Goal: Information Seeking & Learning: Understand process/instructions

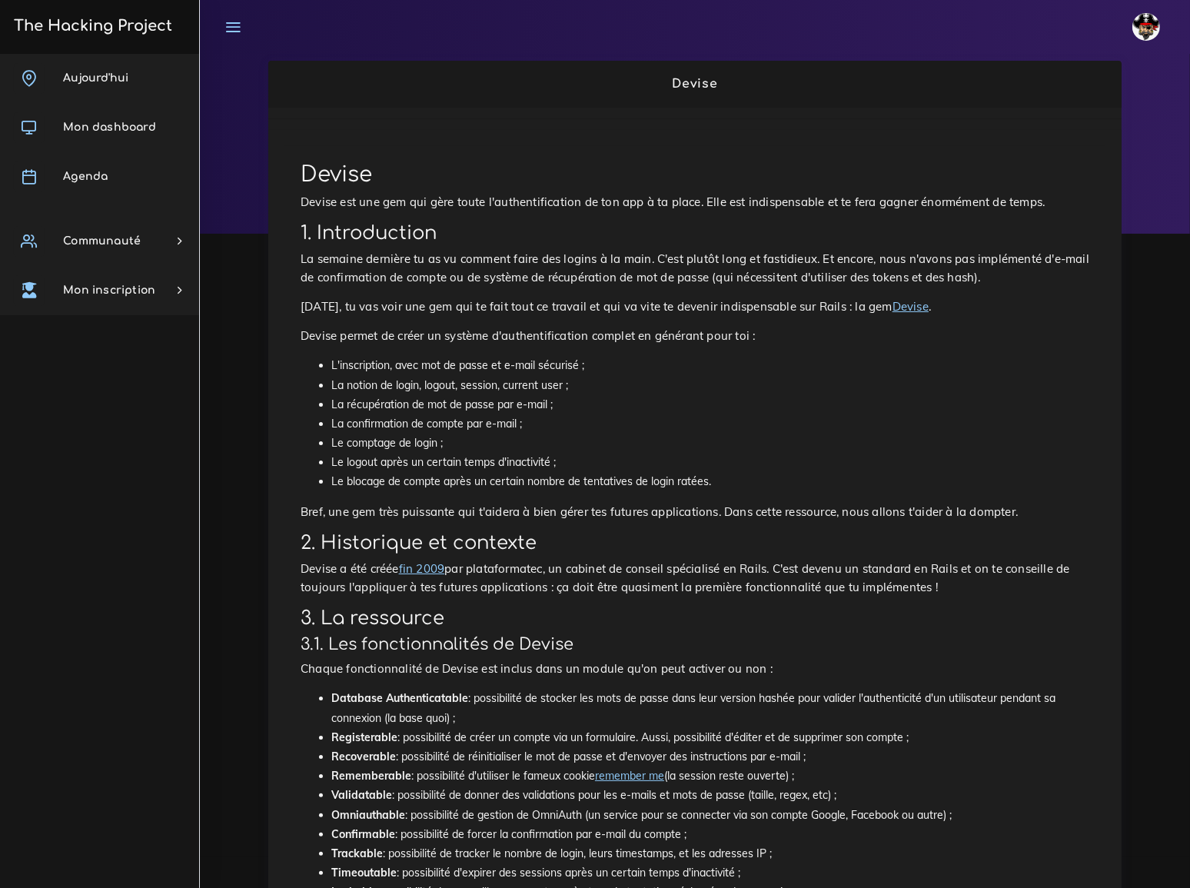
scroll to position [69, 0]
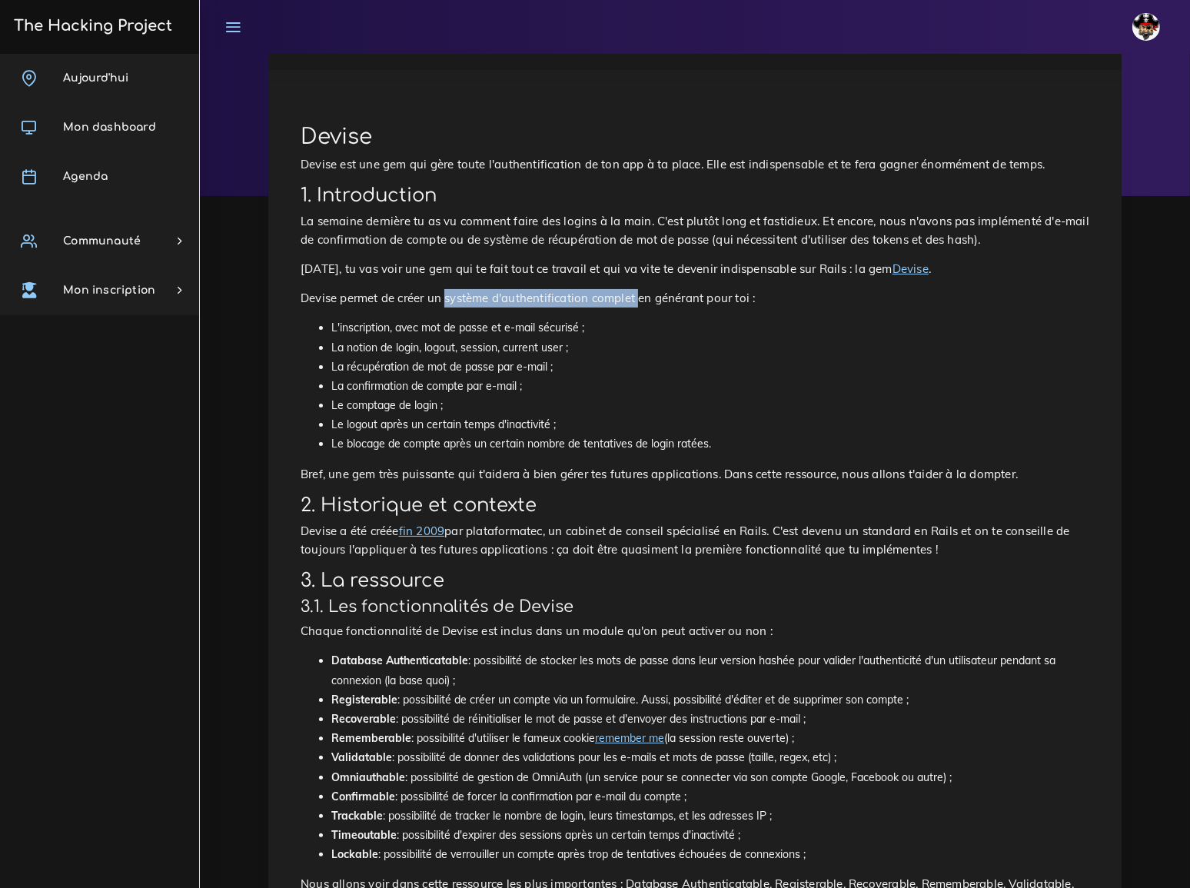
drag, startPoint x: 434, startPoint y: 285, endPoint x: 607, endPoint y: 284, distance: 172.9
click at [607, 289] on p "Devise permet de créer un système d'authentification complet en générant pour t…" at bounding box center [694, 298] width 788 height 18
copy p "système d'authentification complet"
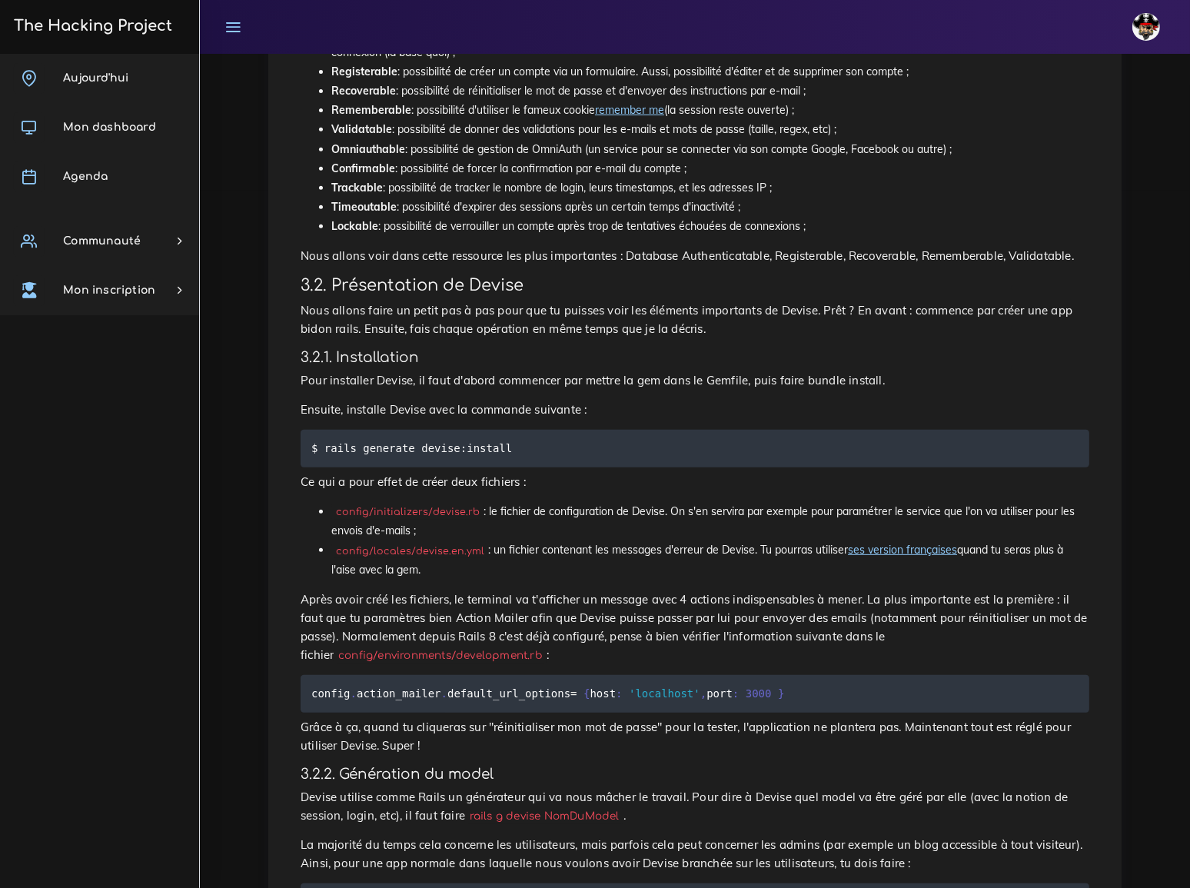
scroll to position [699, 0]
drag, startPoint x: 323, startPoint y: 407, endPoint x: 499, endPoint y: 406, distance: 176.8
click at [499, 428] on pre "$ rails generate devise:install" at bounding box center [694, 447] width 788 height 38
copy code "rails generate devise:install"
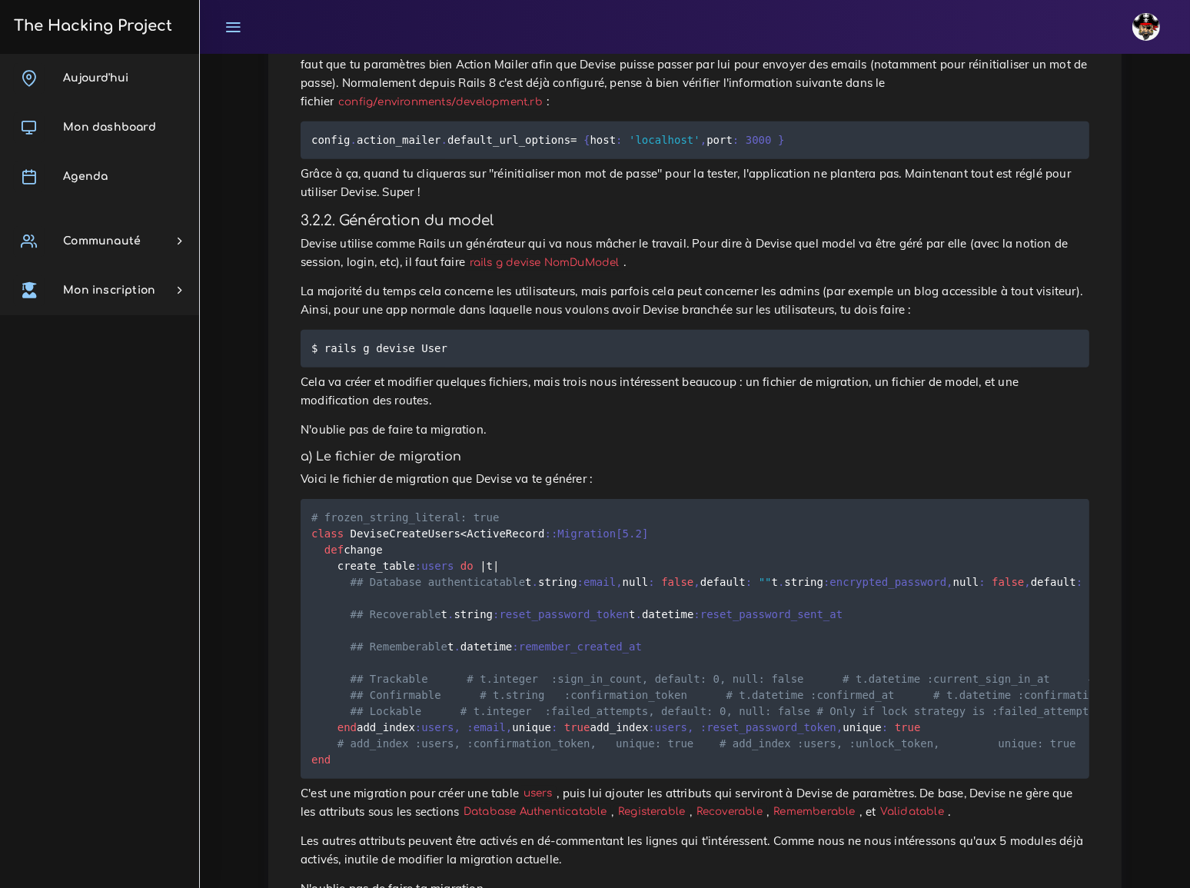
scroll to position [1257, 0]
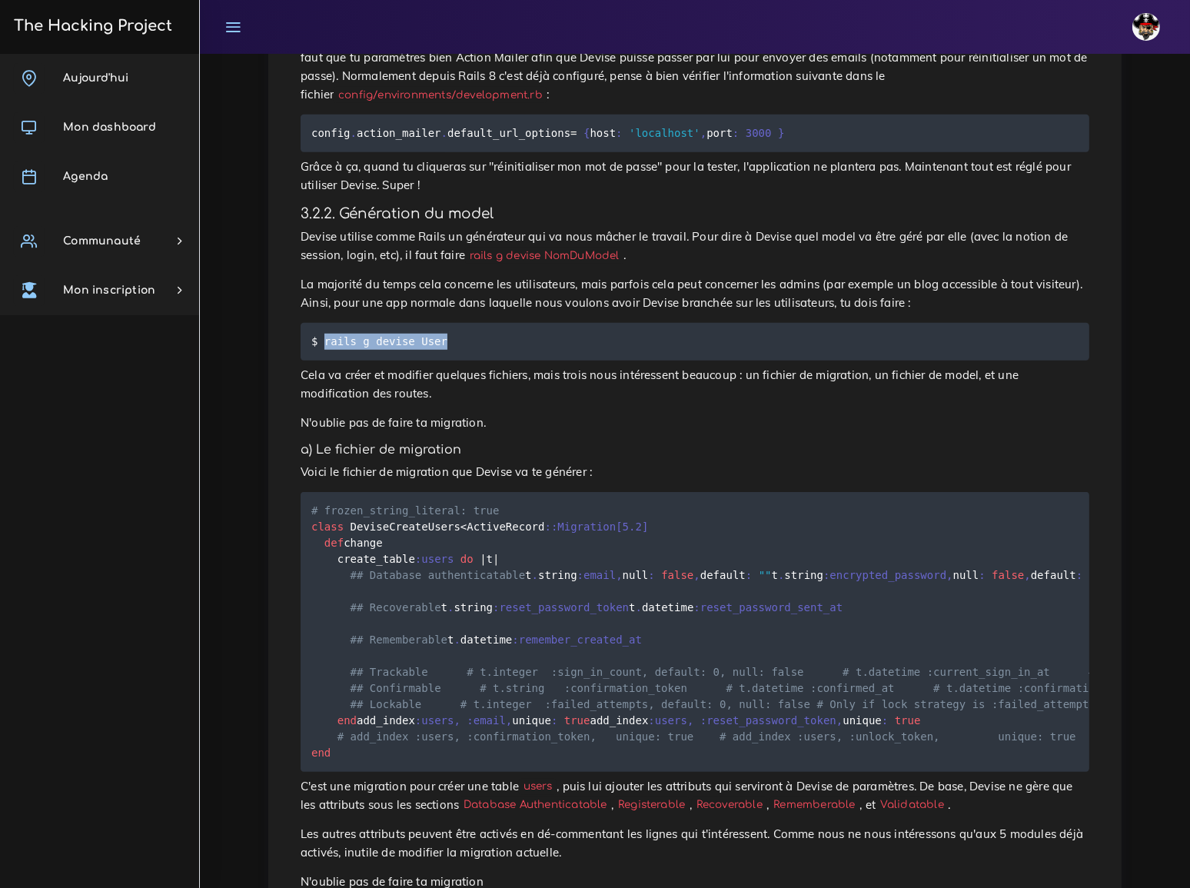
drag, startPoint x: 323, startPoint y: 254, endPoint x: 437, endPoint y: 252, distance: 114.5
click at [437, 333] on code "$ rails g devise User" at bounding box center [381, 341] width 141 height 17
copy code "rails g devise User"
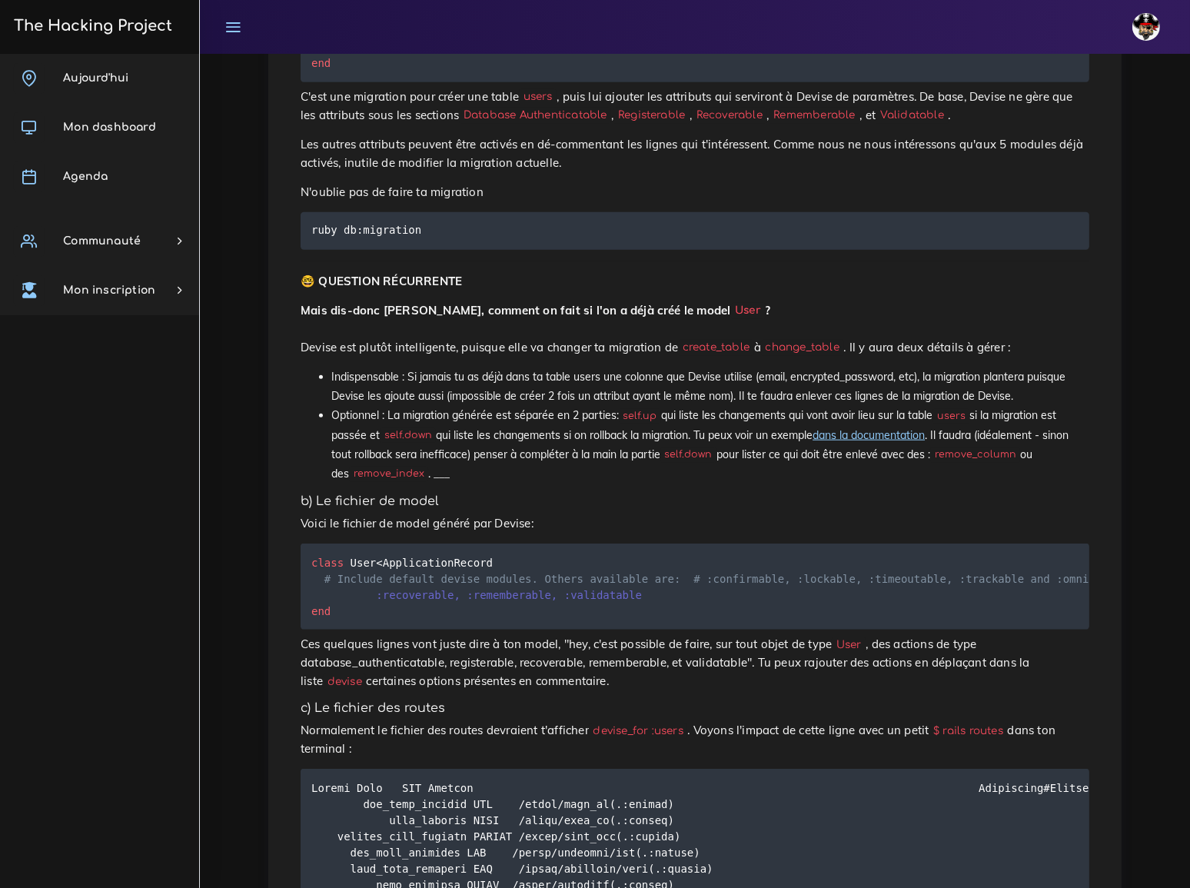
scroll to position [1956, 0]
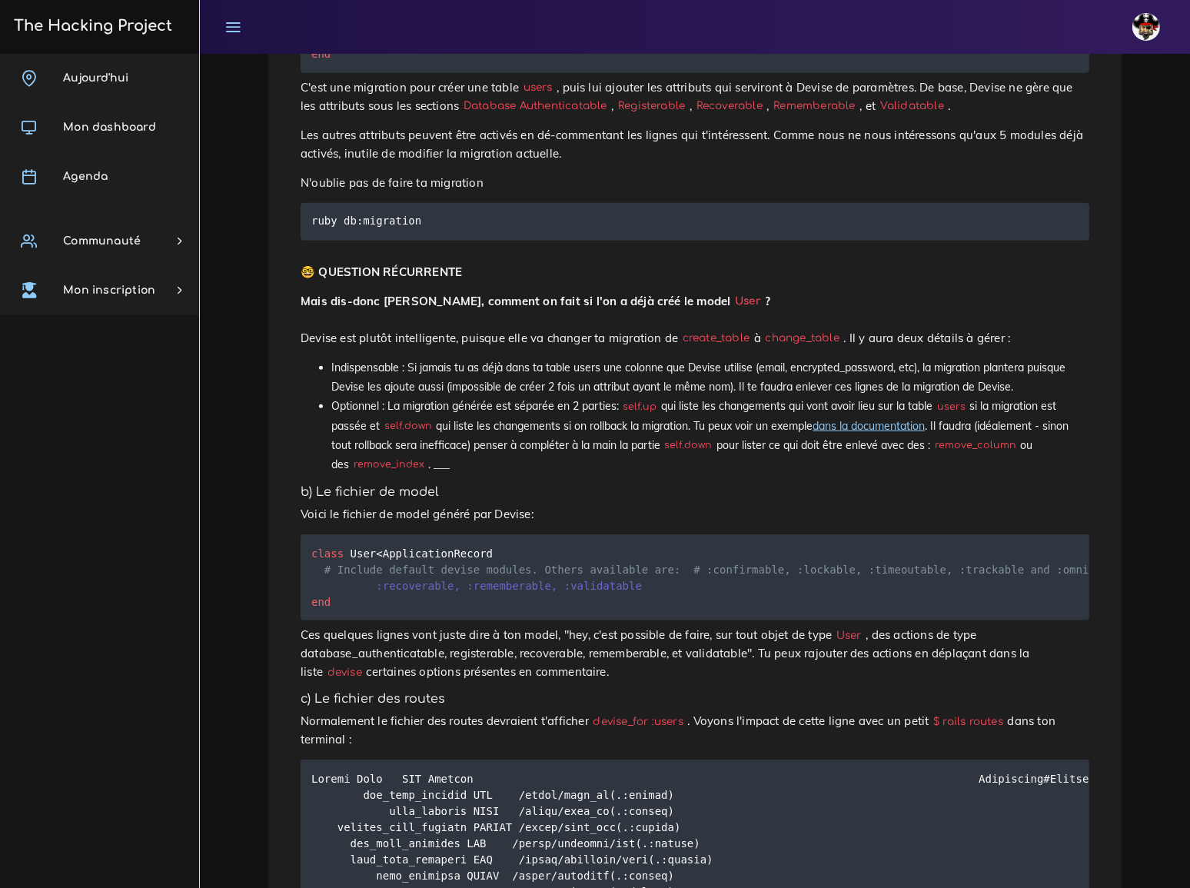
click at [407, 230] on code "ruby db:migration" at bounding box center [368, 221] width 114 height 17
drag, startPoint x: 413, startPoint y: 526, endPoint x: 306, endPoint y: 536, distance: 108.0
click at [306, 241] on pre "ruby db:migration" at bounding box center [694, 222] width 788 height 38
copy code "ruby db:migration"
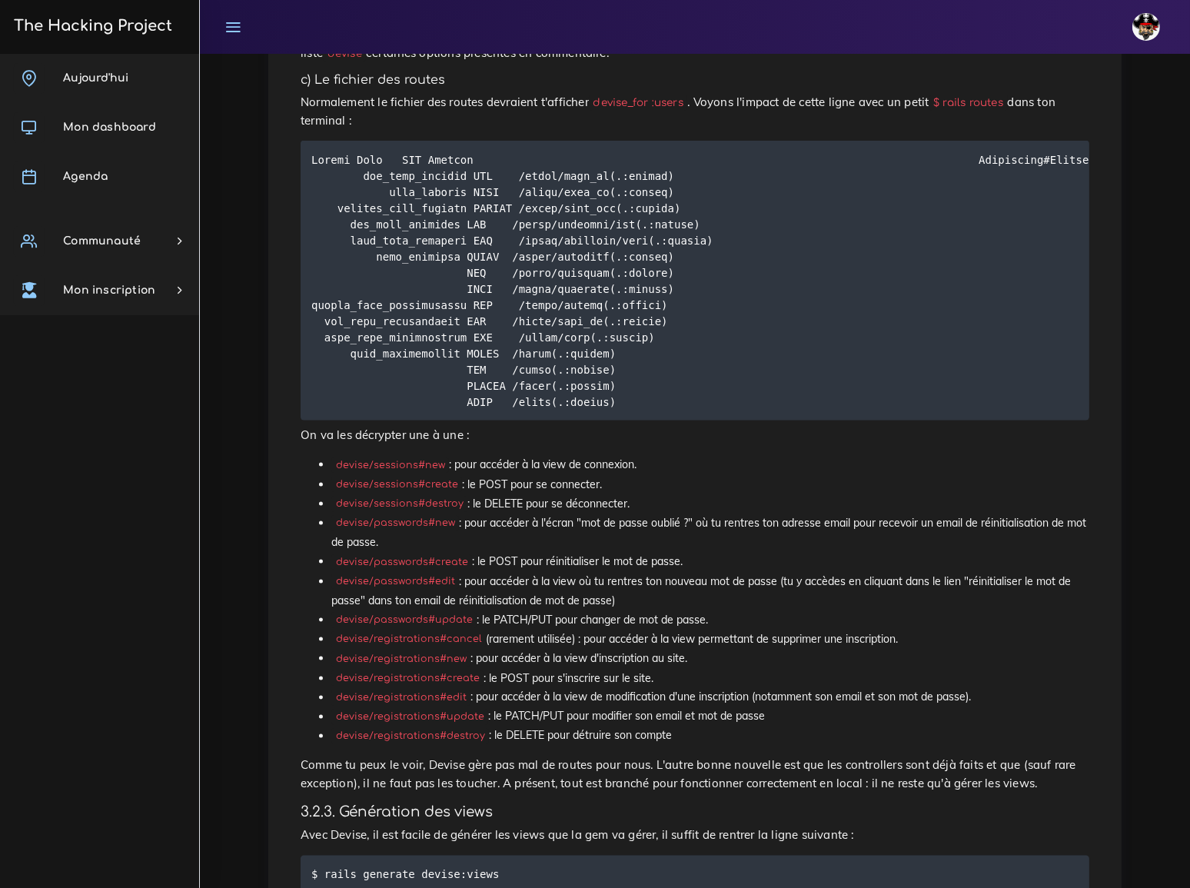
scroll to position [2654, 0]
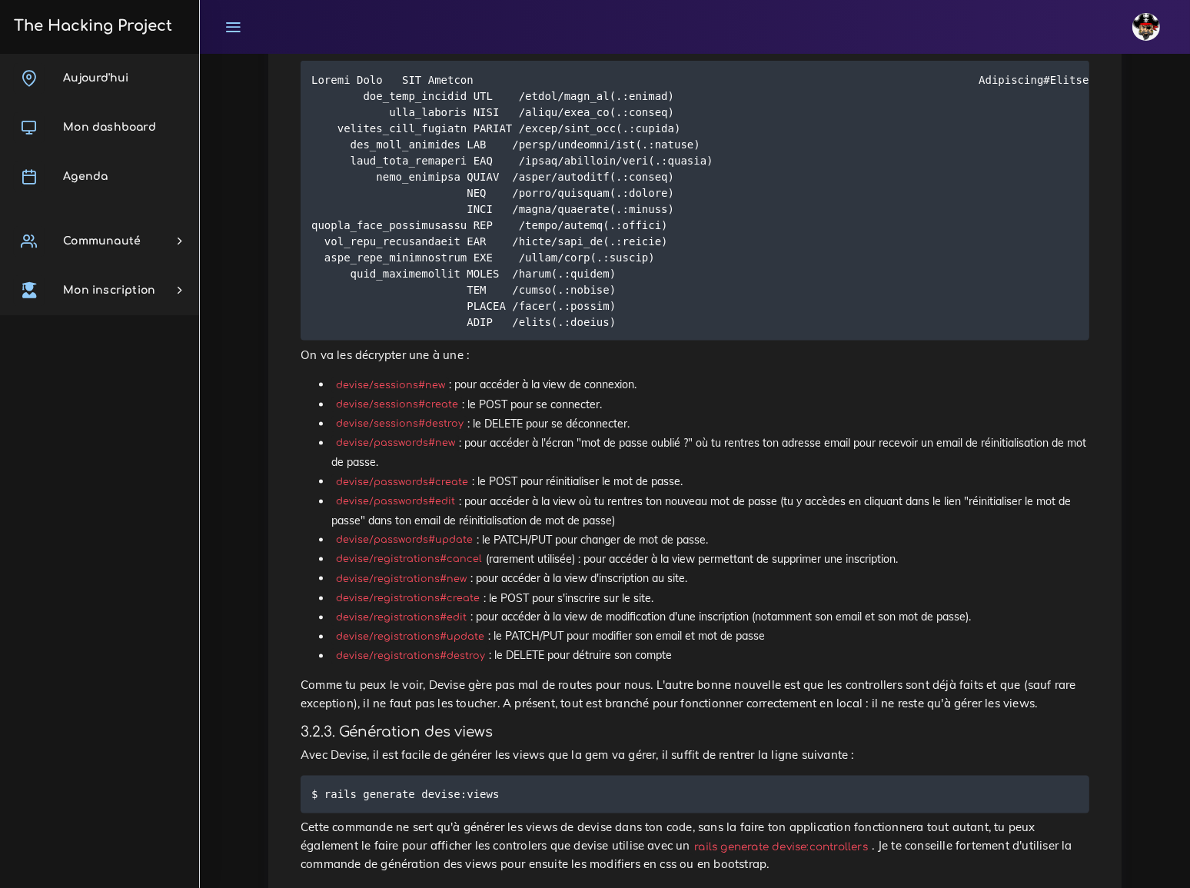
drag, startPoint x: 891, startPoint y: 340, endPoint x: 950, endPoint y: 338, distance: 58.4
click at [950, 32] on code "$ rails routes" at bounding box center [968, 23] width 78 height 16
copy code "rails routes"
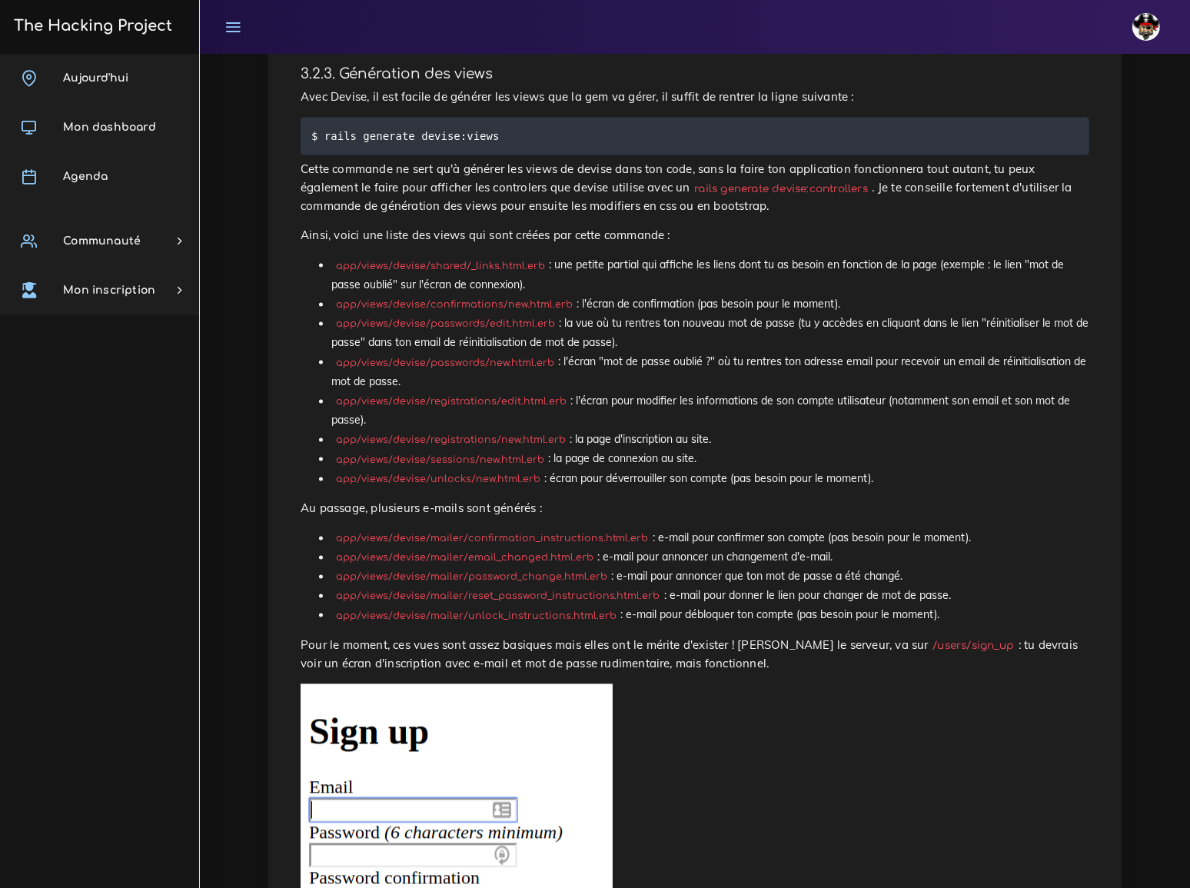
scroll to position [3353, 0]
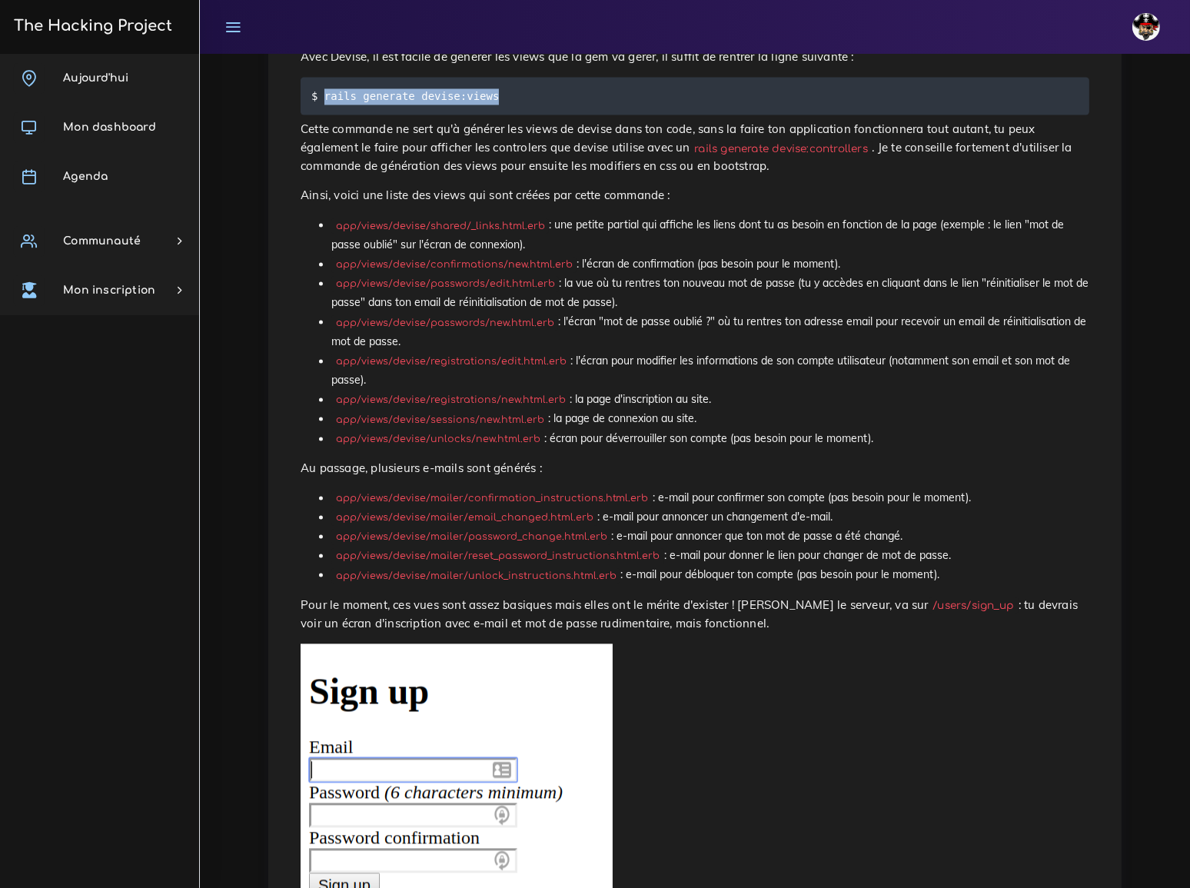
drag, startPoint x: 323, startPoint y: 392, endPoint x: 492, endPoint y: 397, distance: 169.1
click at [492, 114] on pre "$ rails generate devise:views" at bounding box center [694, 96] width 788 height 38
copy code "rails generate devise:views"
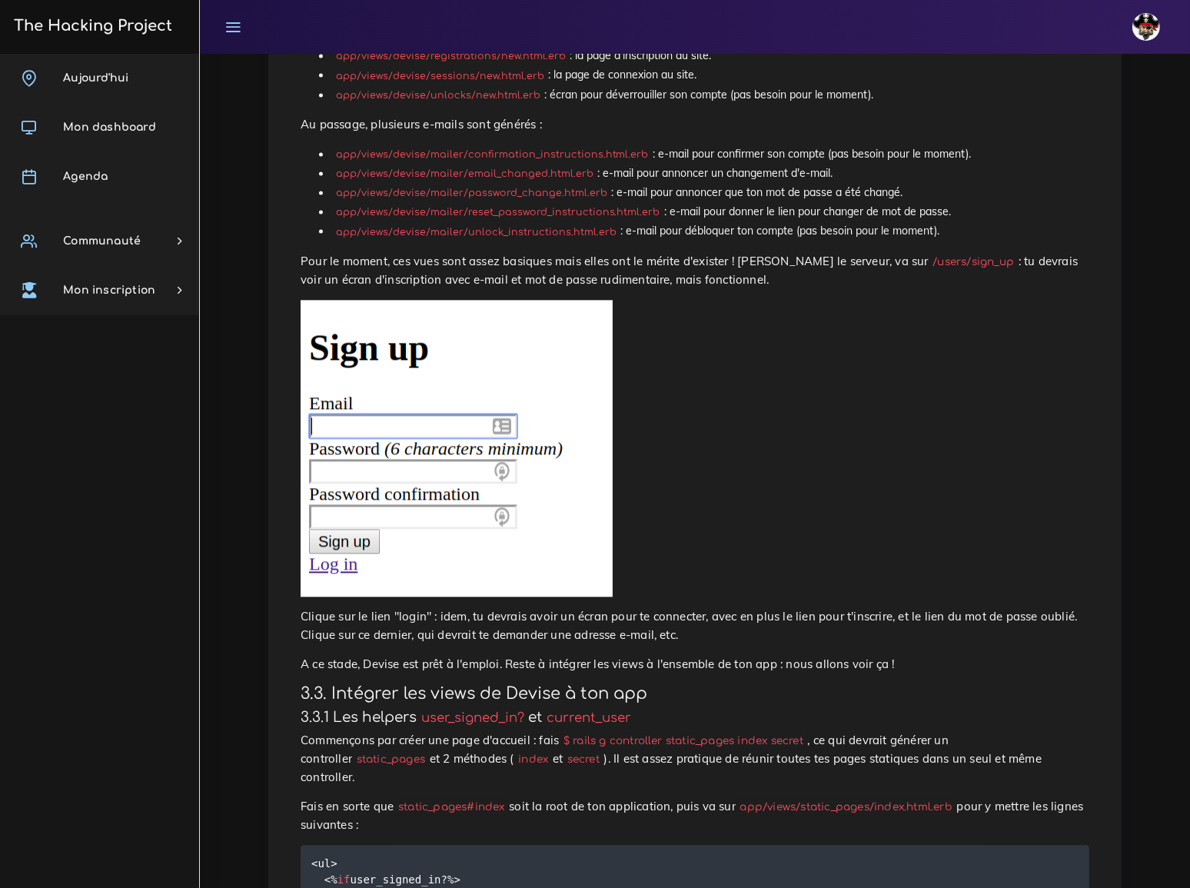
scroll to position [3772, 0]
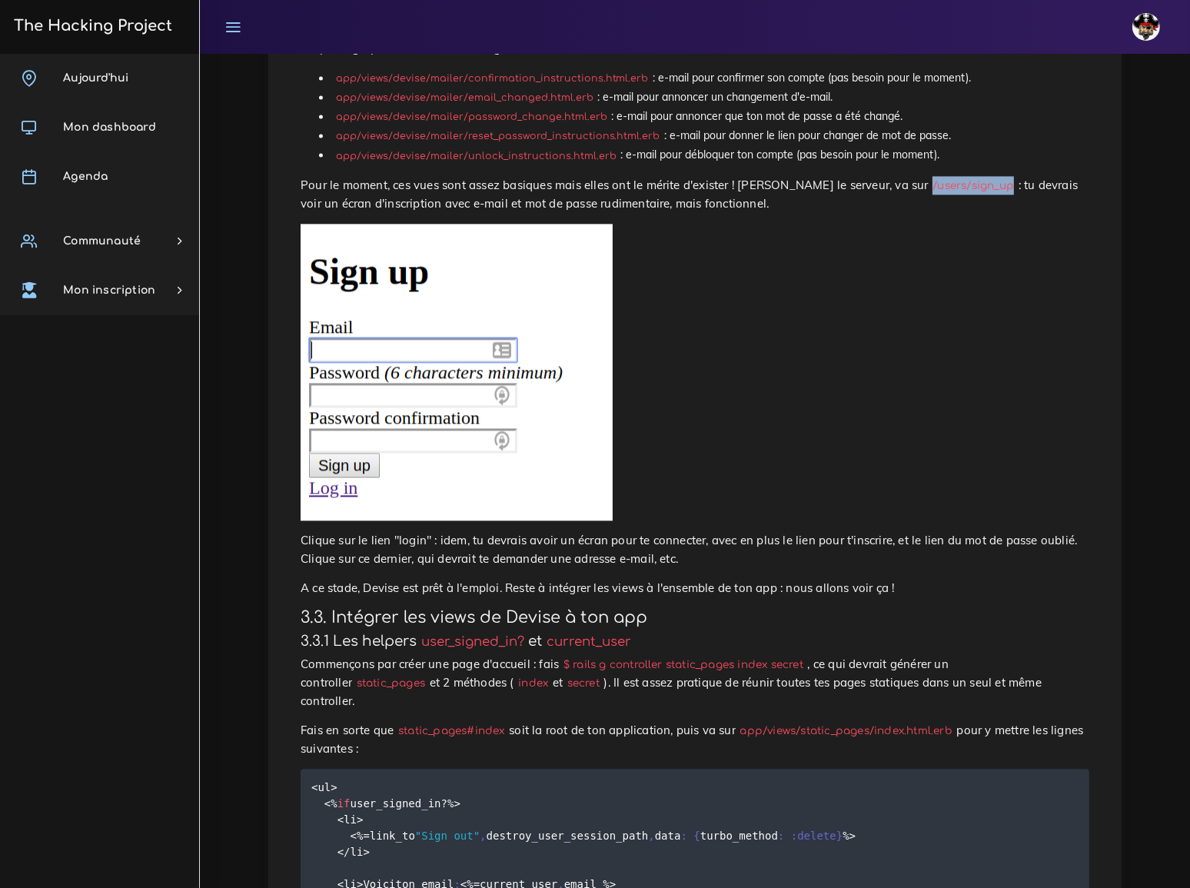
drag, startPoint x: 895, startPoint y: 471, endPoint x: 820, endPoint y: 470, distance: 75.3
click at [928, 194] on code "/users/sign_up" at bounding box center [973, 186] width 90 height 16
copy code "/users/sign_up"
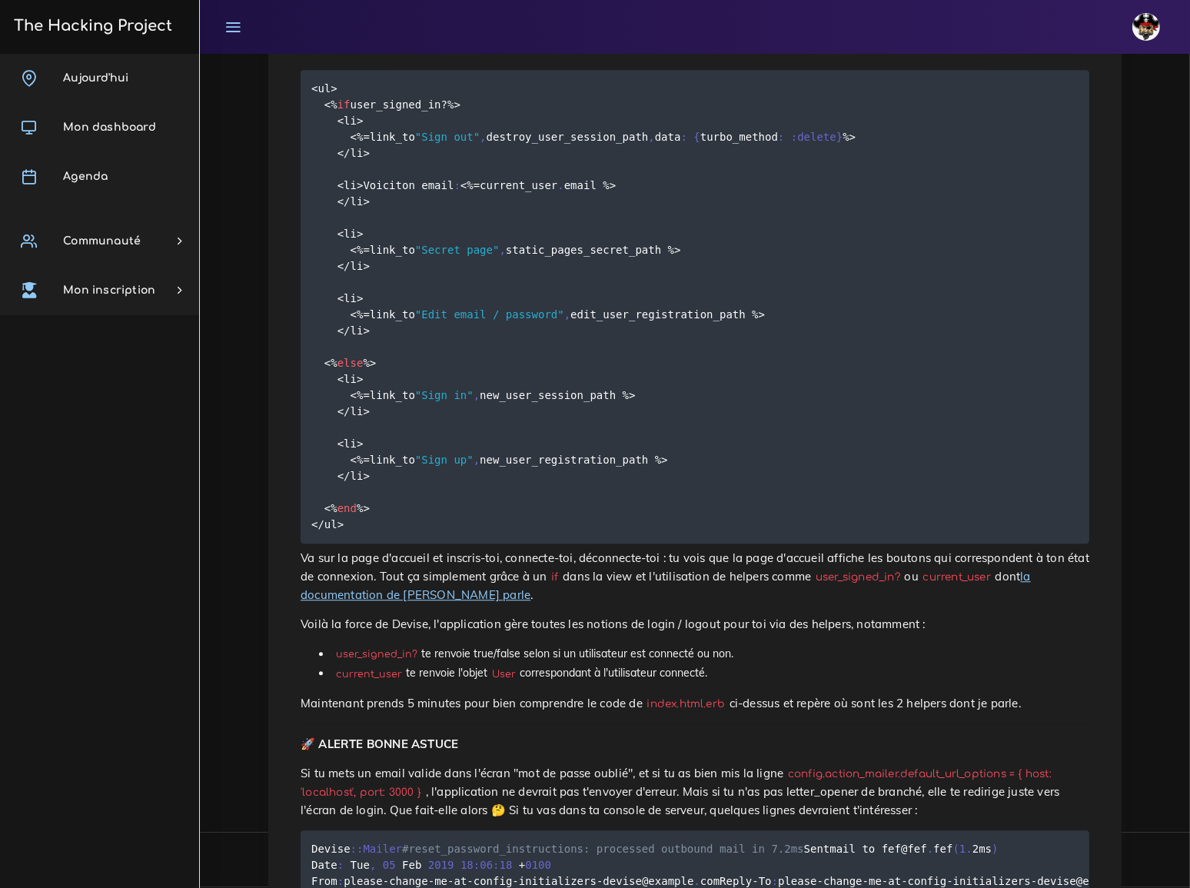
scroll to position [4541, 0]
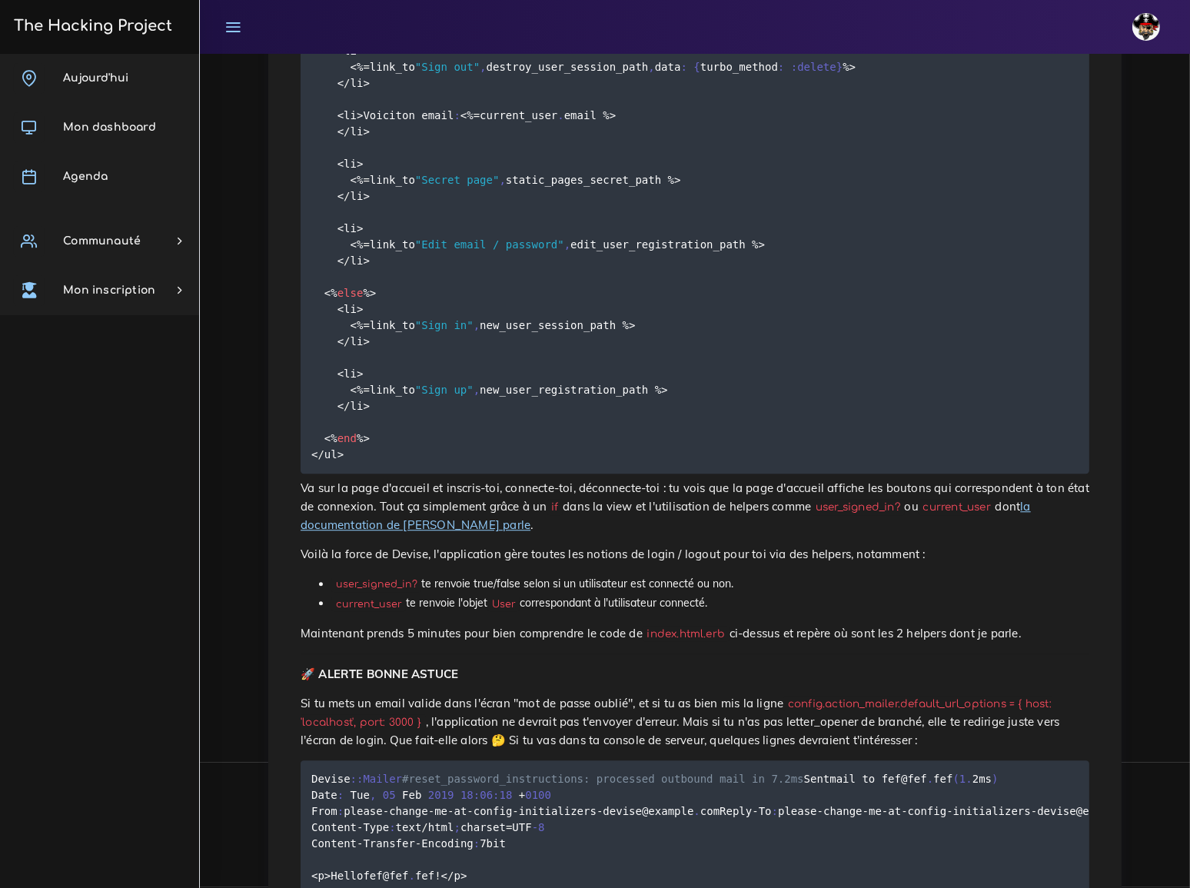
drag, startPoint x: 552, startPoint y: 164, endPoint x: 764, endPoint y: 171, distance: 212.2
copy code "rails g controller static_pages index secret"
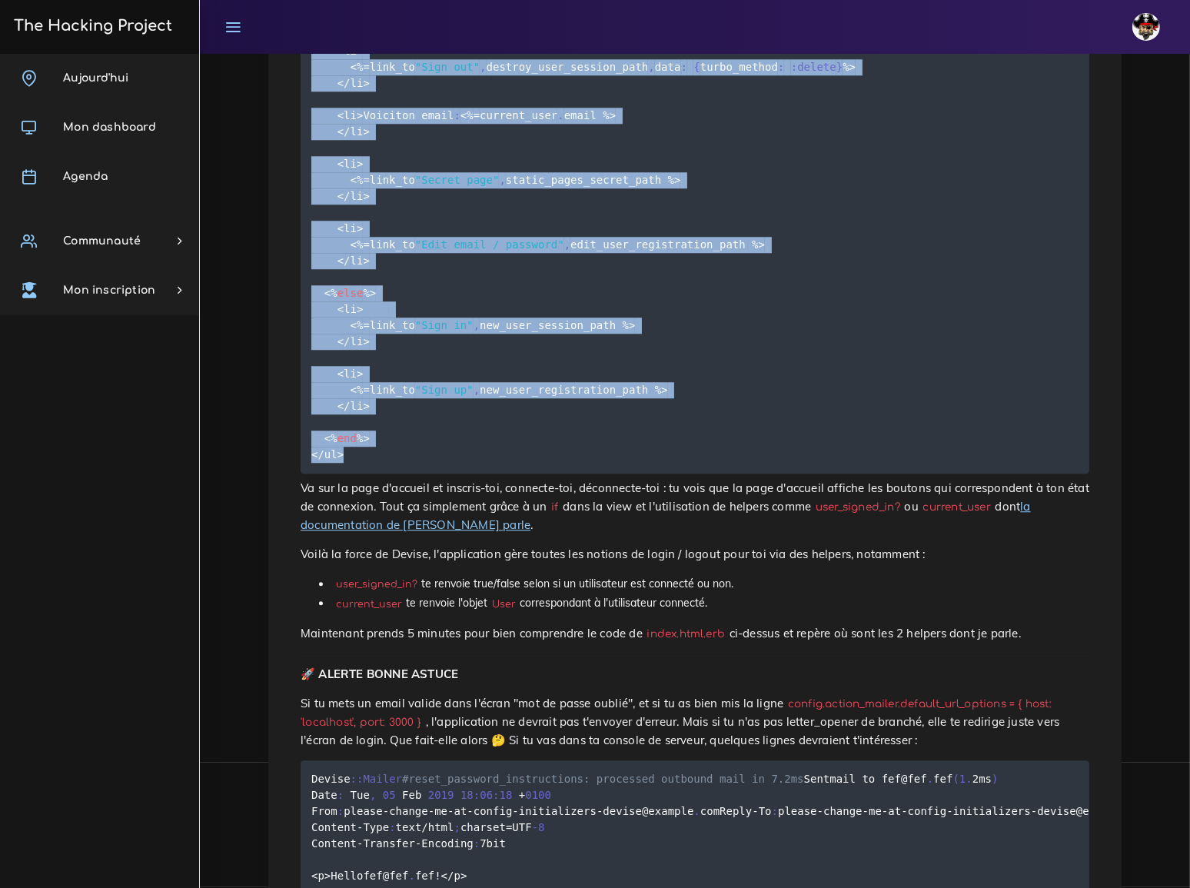
drag, startPoint x: 311, startPoint y: 242, endPoint x: 369, endPoint y: 709, distance: 470.0
click at [369, 473] on pre "<ul> <% if user_signed_in ? %> <li> <% = link_to "Sign out" , destroy_user_sess…" at bounding box center [694, 236] width 788 height 473
copy code "<ul> <% if user_signed_in ? %> <li> <% = link_to "Sign out" , destroy_user_sess…"
click at [575, 251] on pre "<ul> <% if user_signed_in ? %> <li> <% = link_to "Sign out" , destroy_user_sess…" at bounding box center [694, 236] width 788 height 473
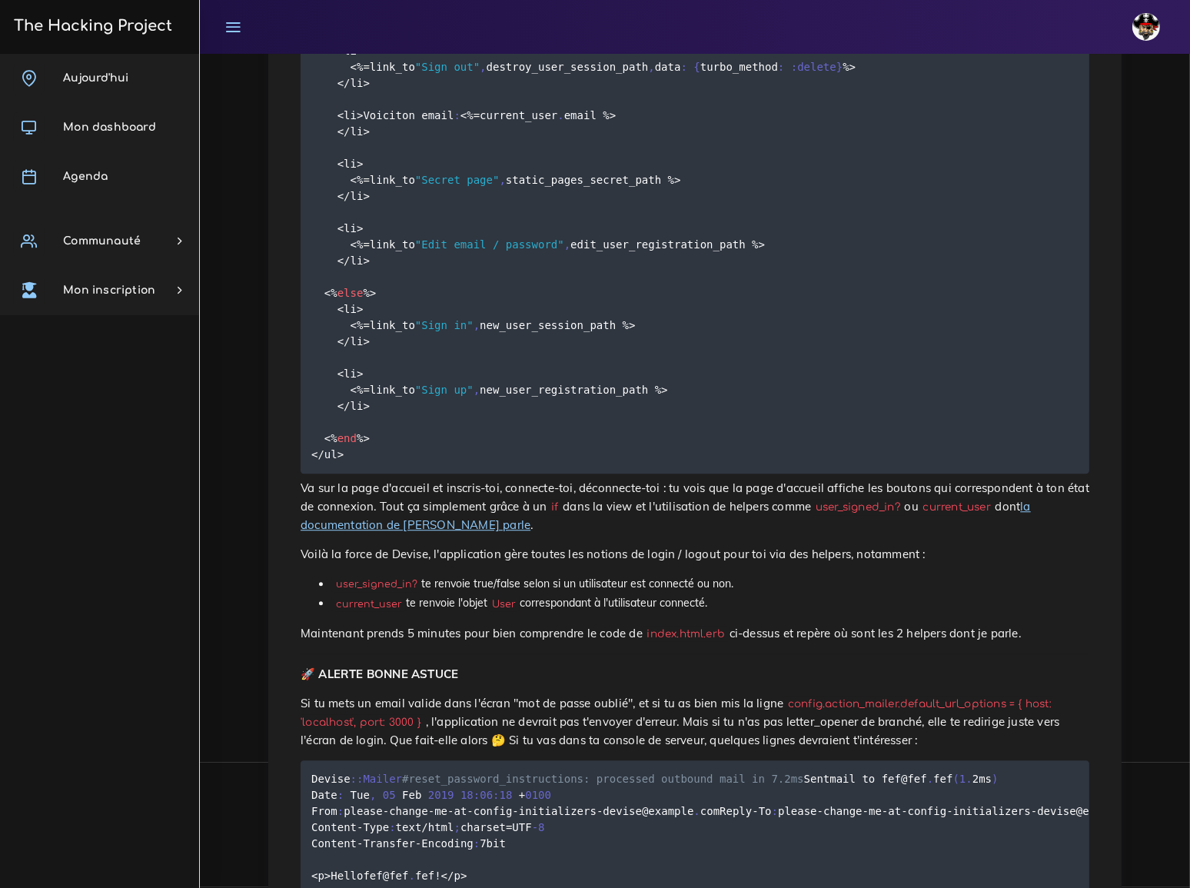
drag, startPoint x: 300, startPoint y: 207, endPoint x: 640, endPoint y: 213, distance: 340.5
copy p "Fais en sorte que static_pages#index soit la root de ton application"
click at [879, 363] on pre "<ul> <% if user_signed_in ? %> <li> <% = link_to "Sign out" , destroy_user_sess…" at bounding box center [694, 236] width 788 height 473
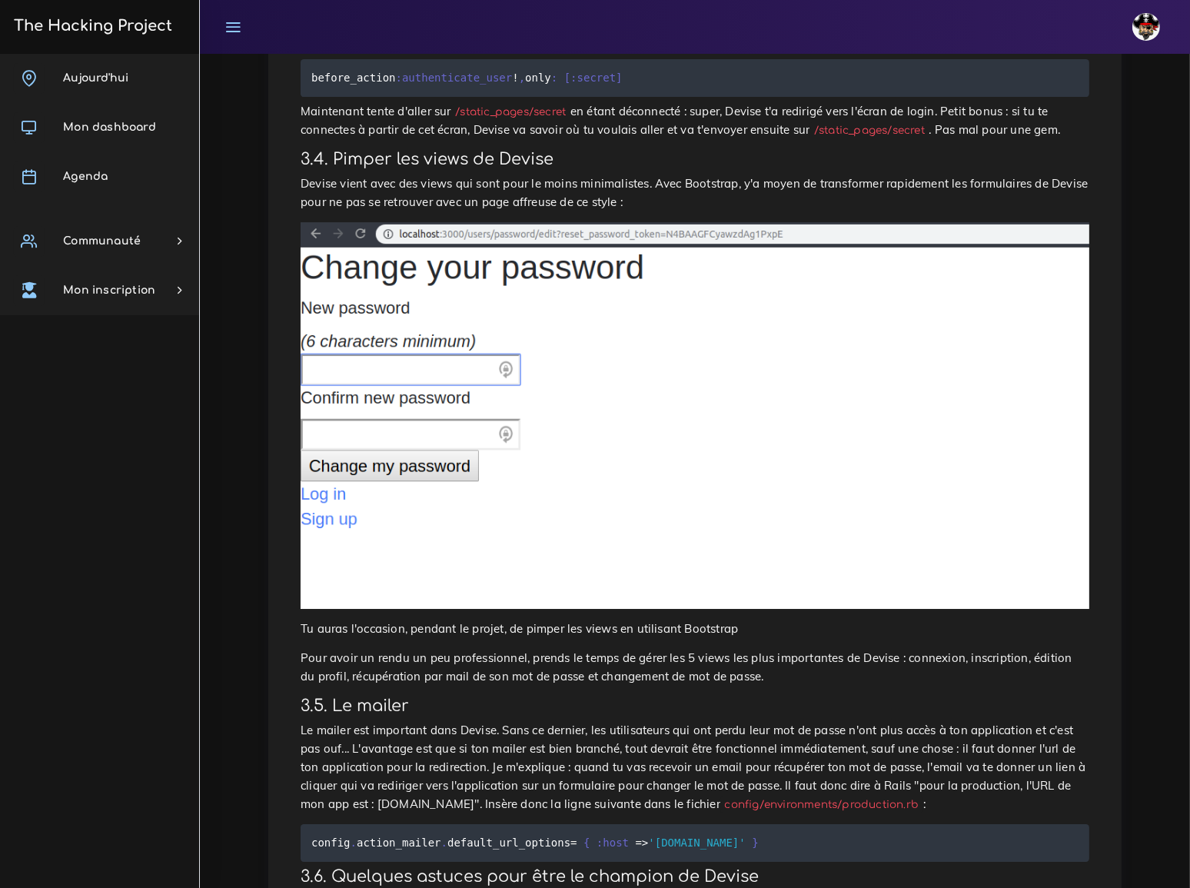
scroll to position [5728, 0]
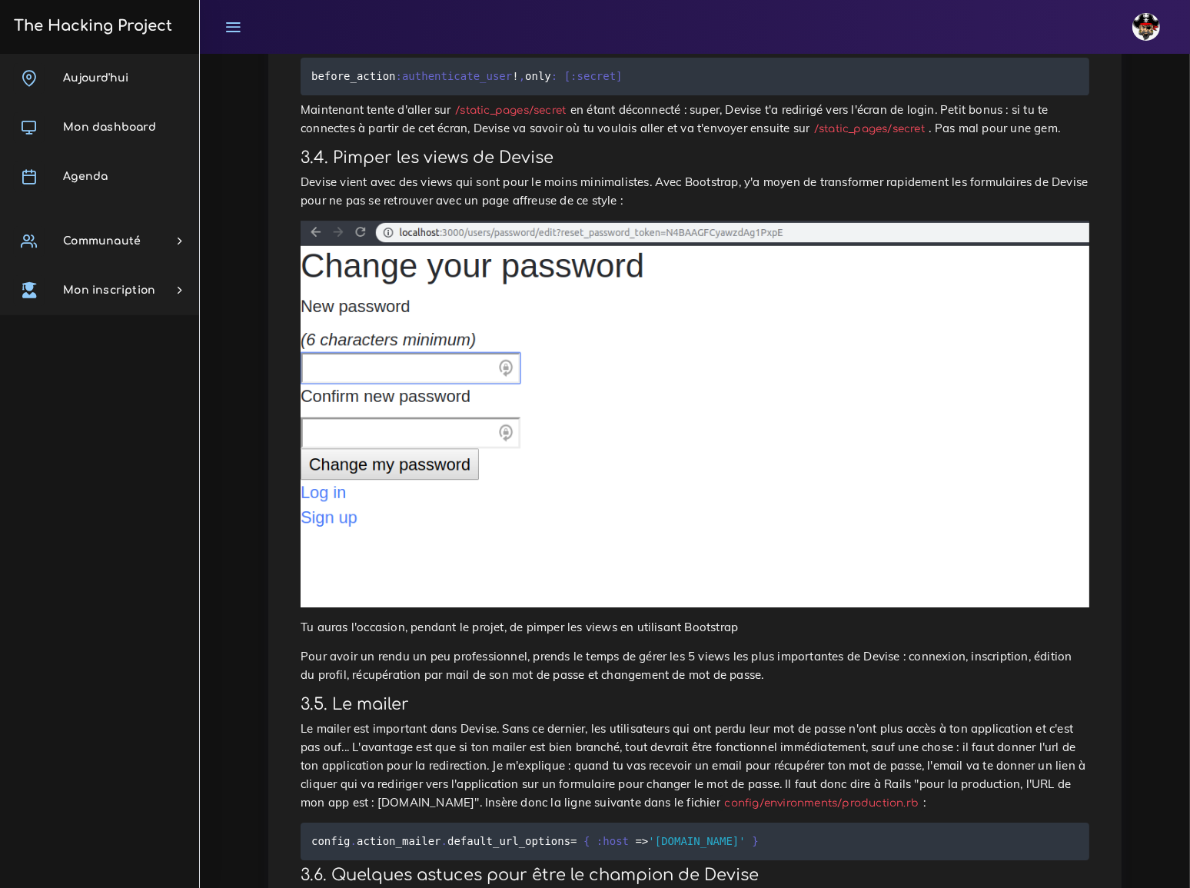
drag, startPoint x: 542, startPoint y: 343, endPoint x: 438, endPoint y: 348, distance: 103.8
click at [444, 9] on code "/static_pages/secret" at bounding box center [503, 1] width 119 height 16
drag, startPoint x: 313, startPoint y: 412, endPoint x: 619, endPoint y: 408, distance: 305.9
click at [619, 95] on pre "before_action :authenticate_user ! , only : [ :secret ]" at bounding box center [694, 77] width 788 height 38
click at [601, 168] on h3 "3.4. Pimper les views de Devise" at bounding box center [694, 157] width 788 height 19
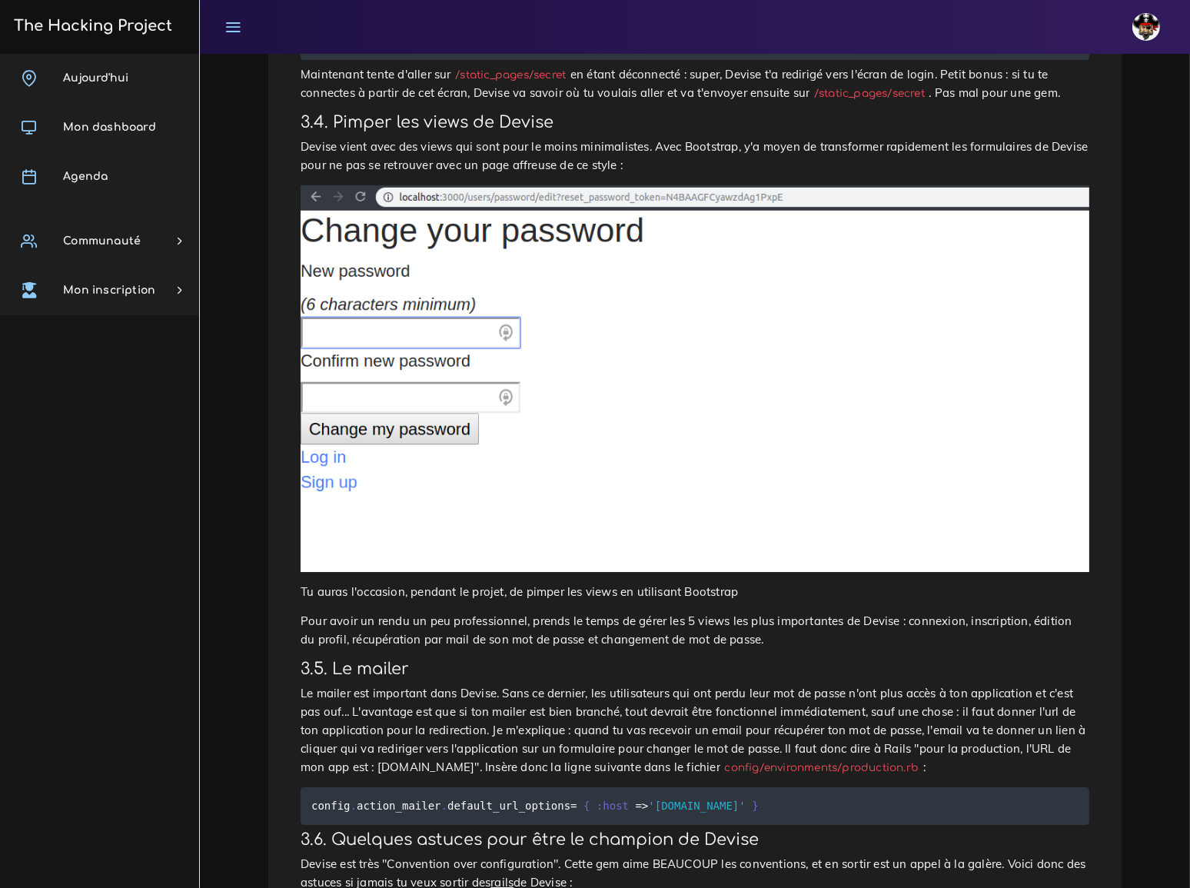
scroll to position [5798, 0]
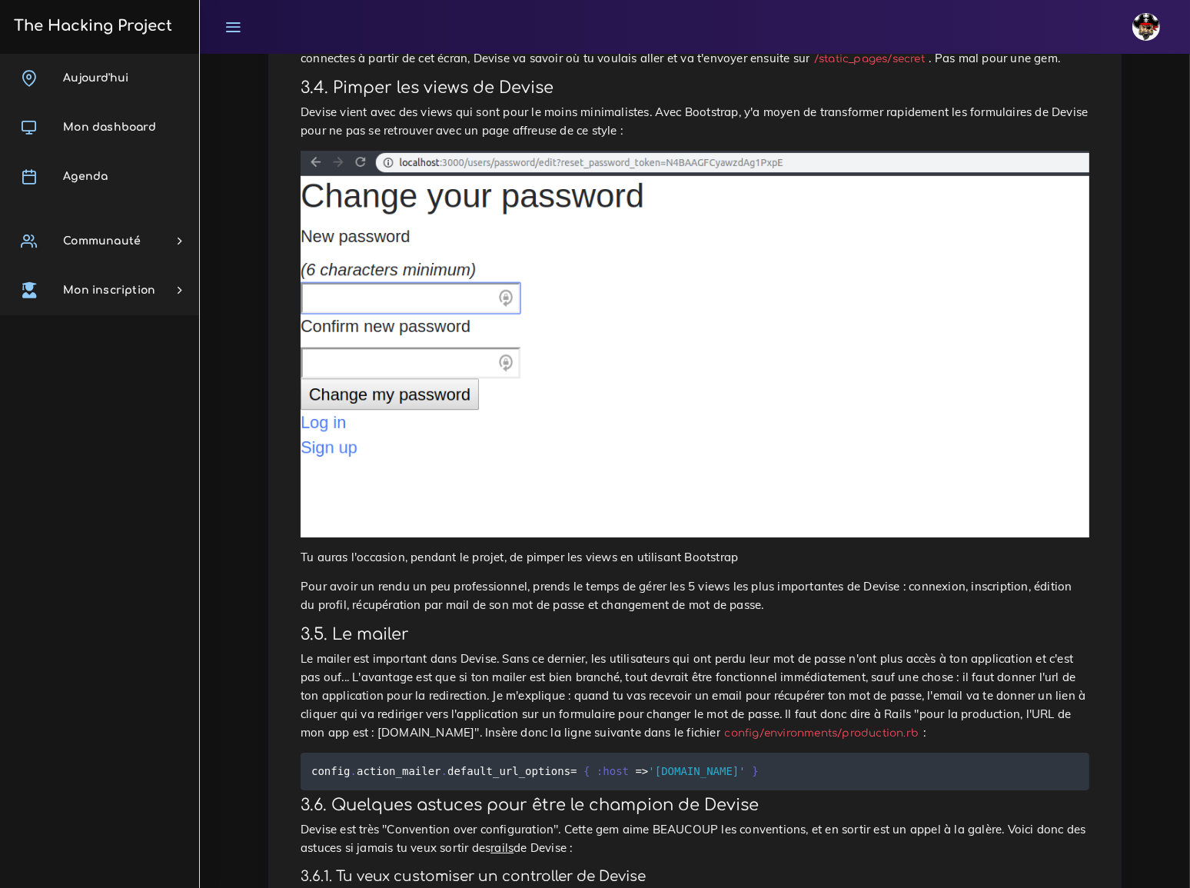
drag, startPoint x: 599, startPoint y: 233, endPoint x: 546, endPoint y: 231, distance: 53.8
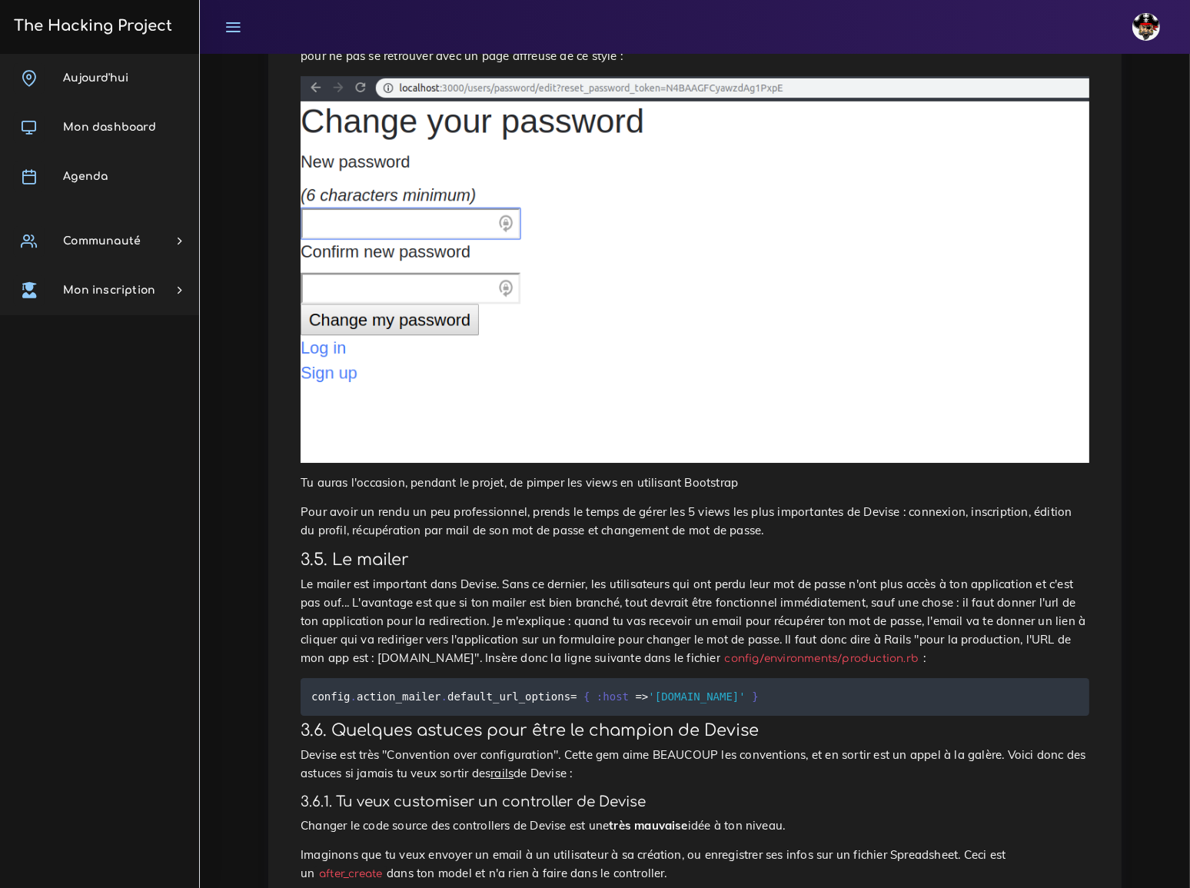
scroll to position [5938, 0]
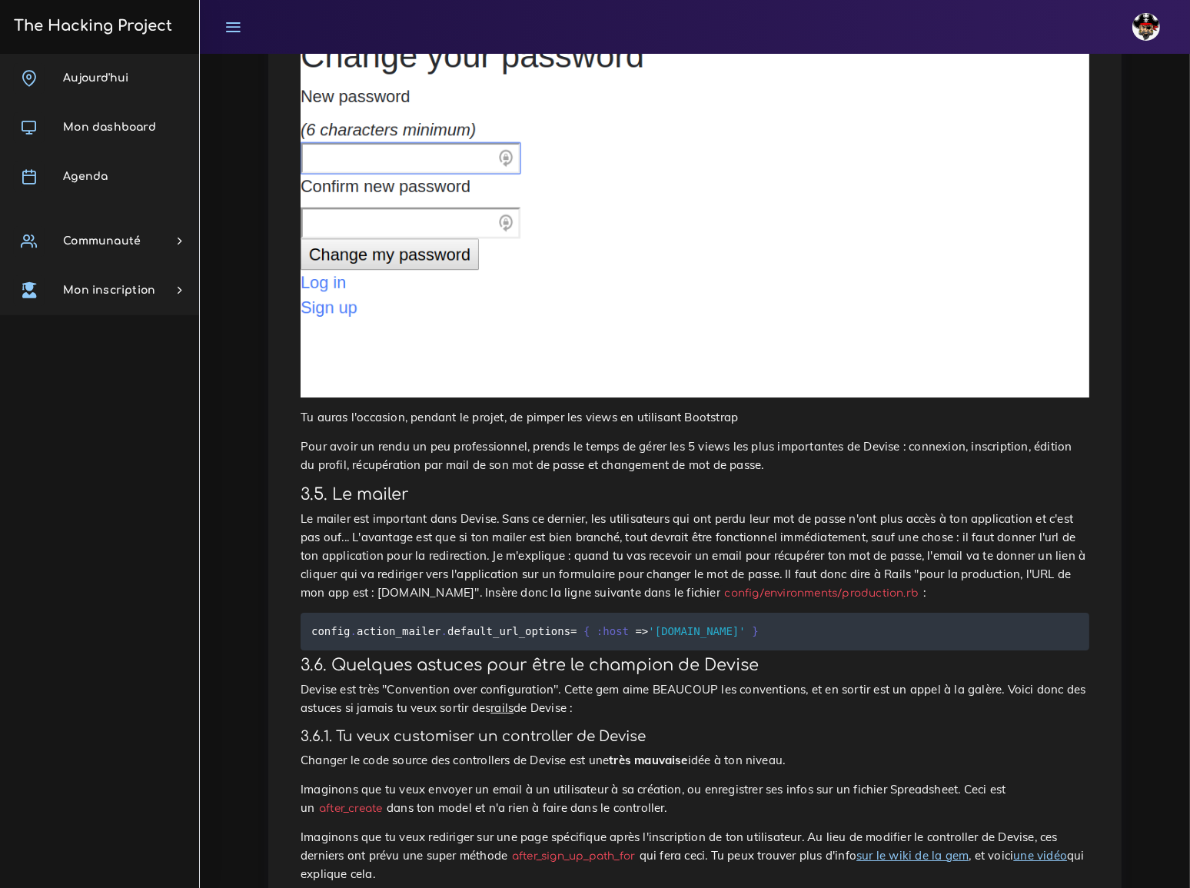
drag, startPoint x: 547, startPoint y: 235, endPoint x: 443, endPoint y: 235, distance: 103.7
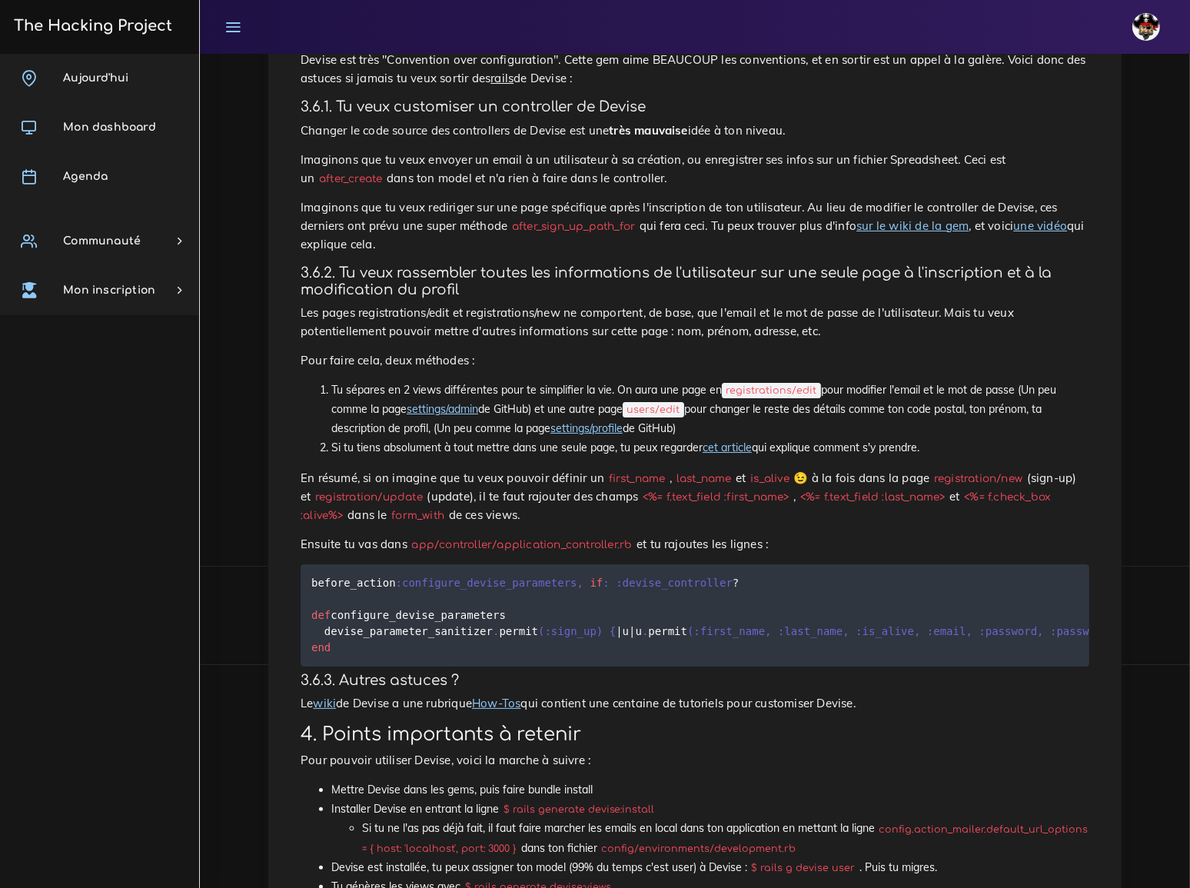
scroll to position [6566, 0]
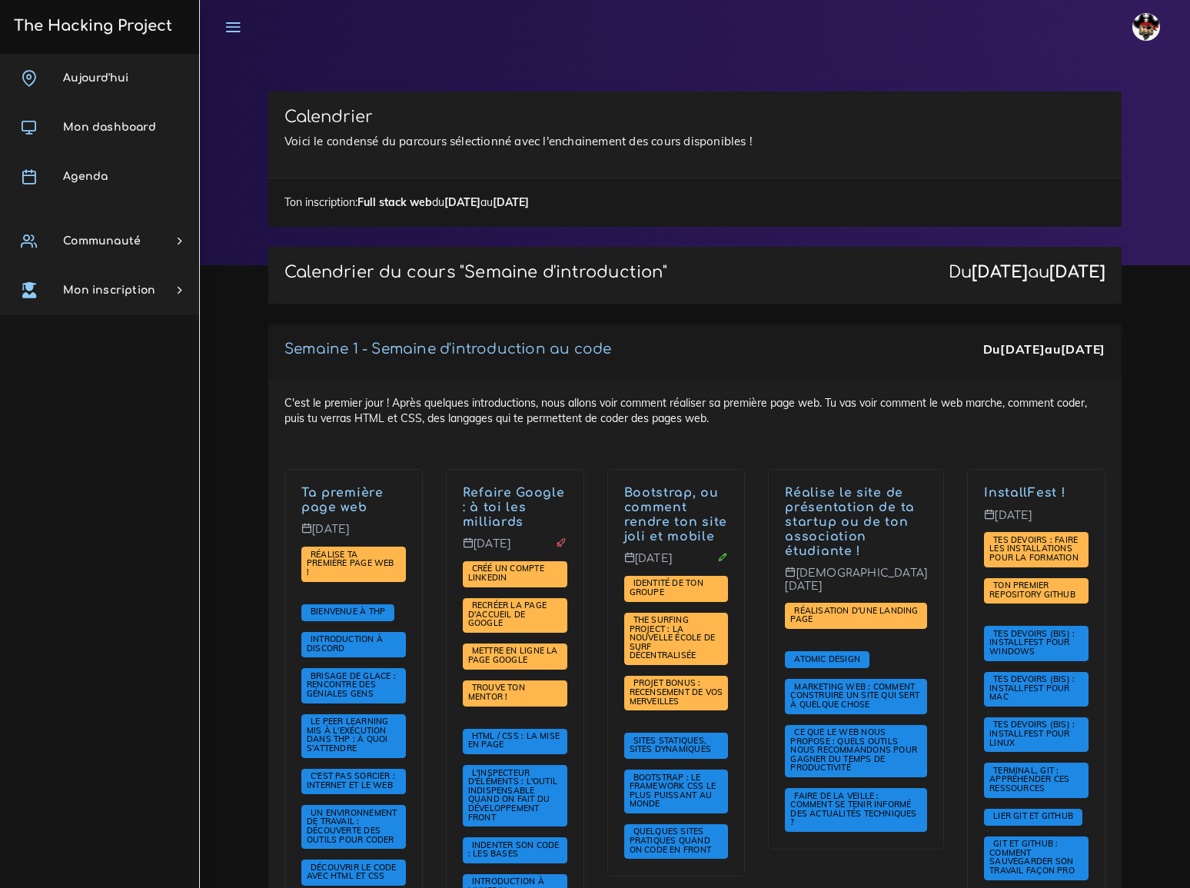
scroll to position [3493, 0]
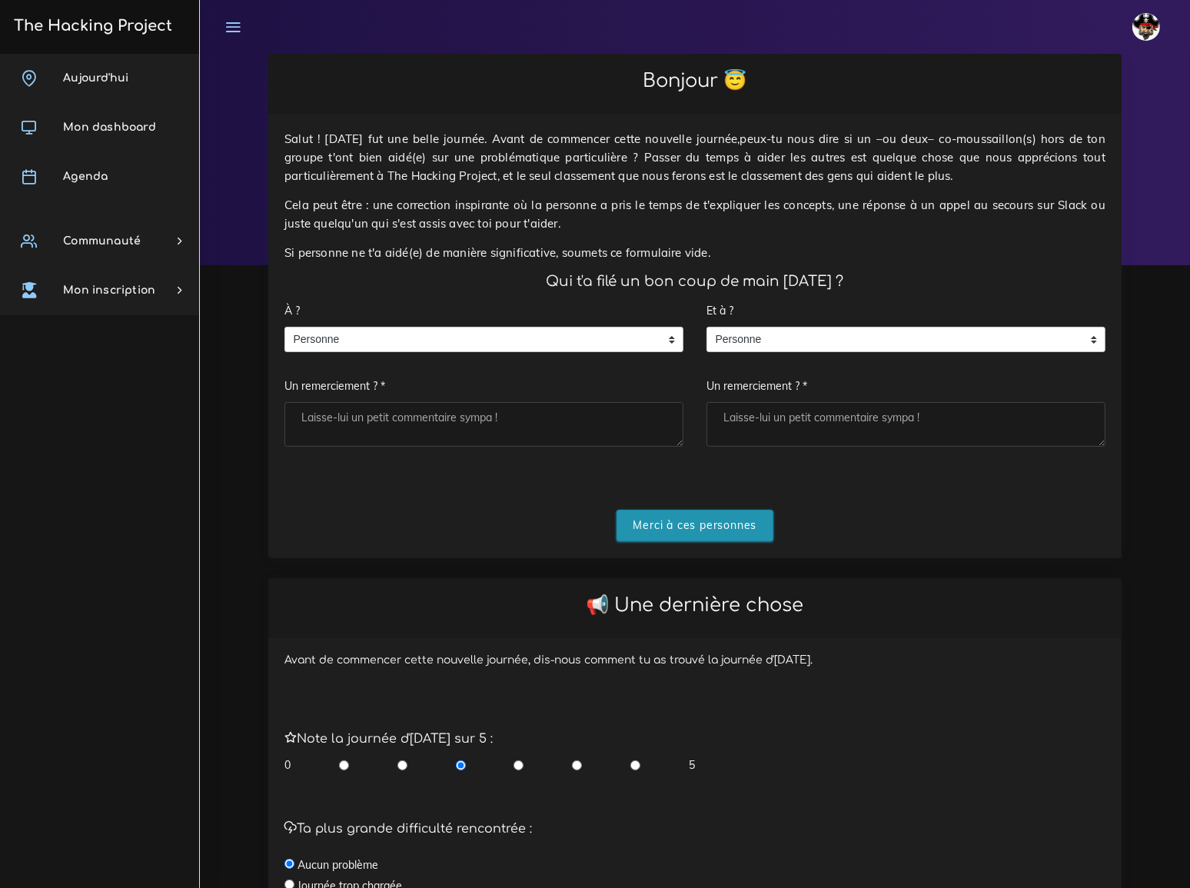
click at [699, 509] on input "Merci à ces personnes" at bounding box center [695, 525] width 158 height 32
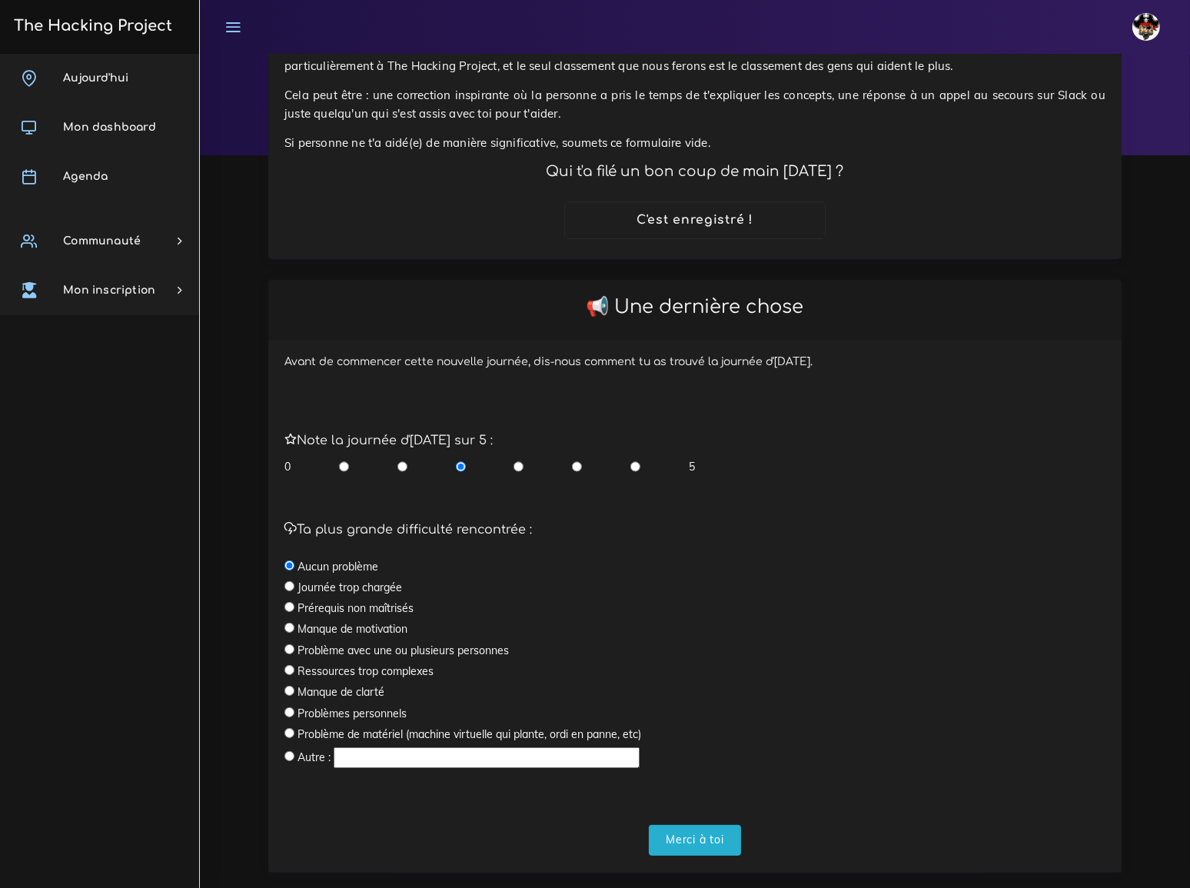
scroll to position [121, 0]
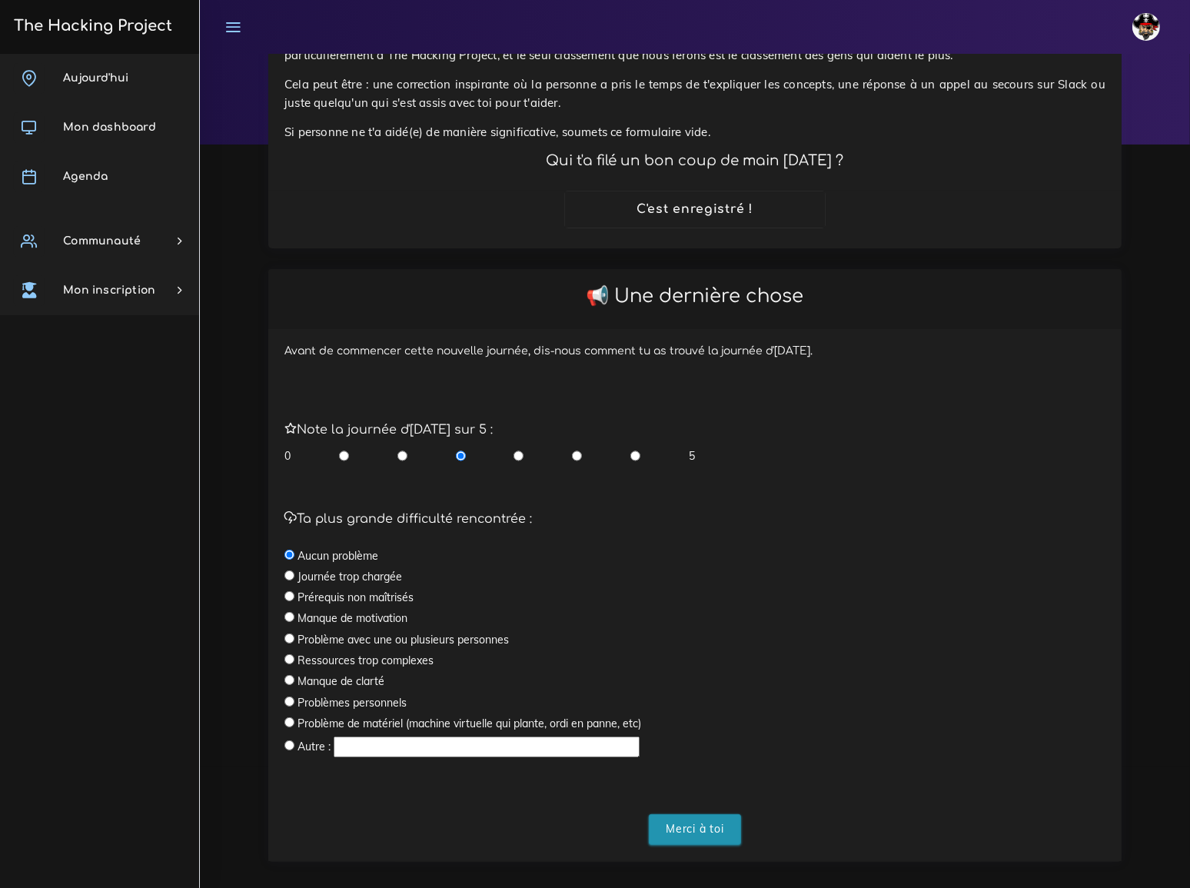
click at [699, 815] on input "Merci à toi" at bounding box center [695, 830] width 92 height 32
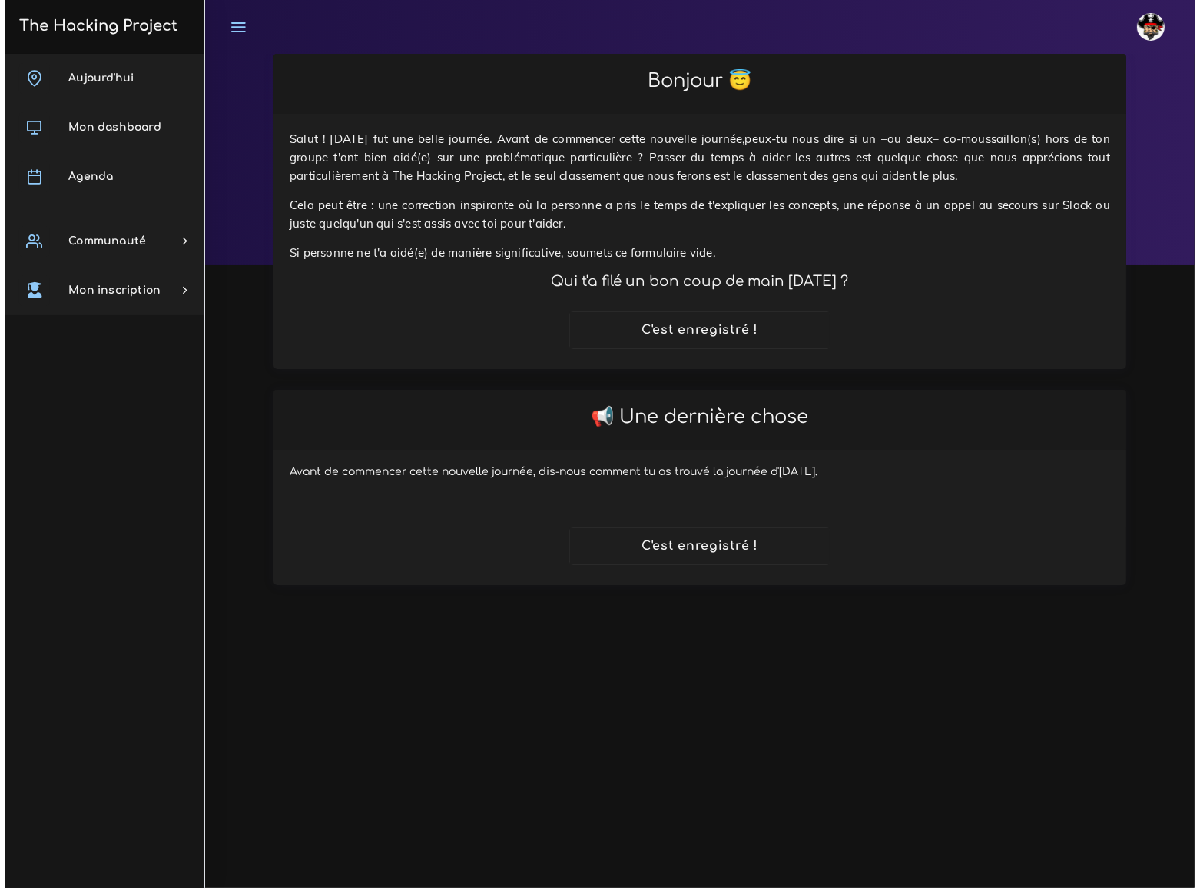
scroll to position [0, 0]
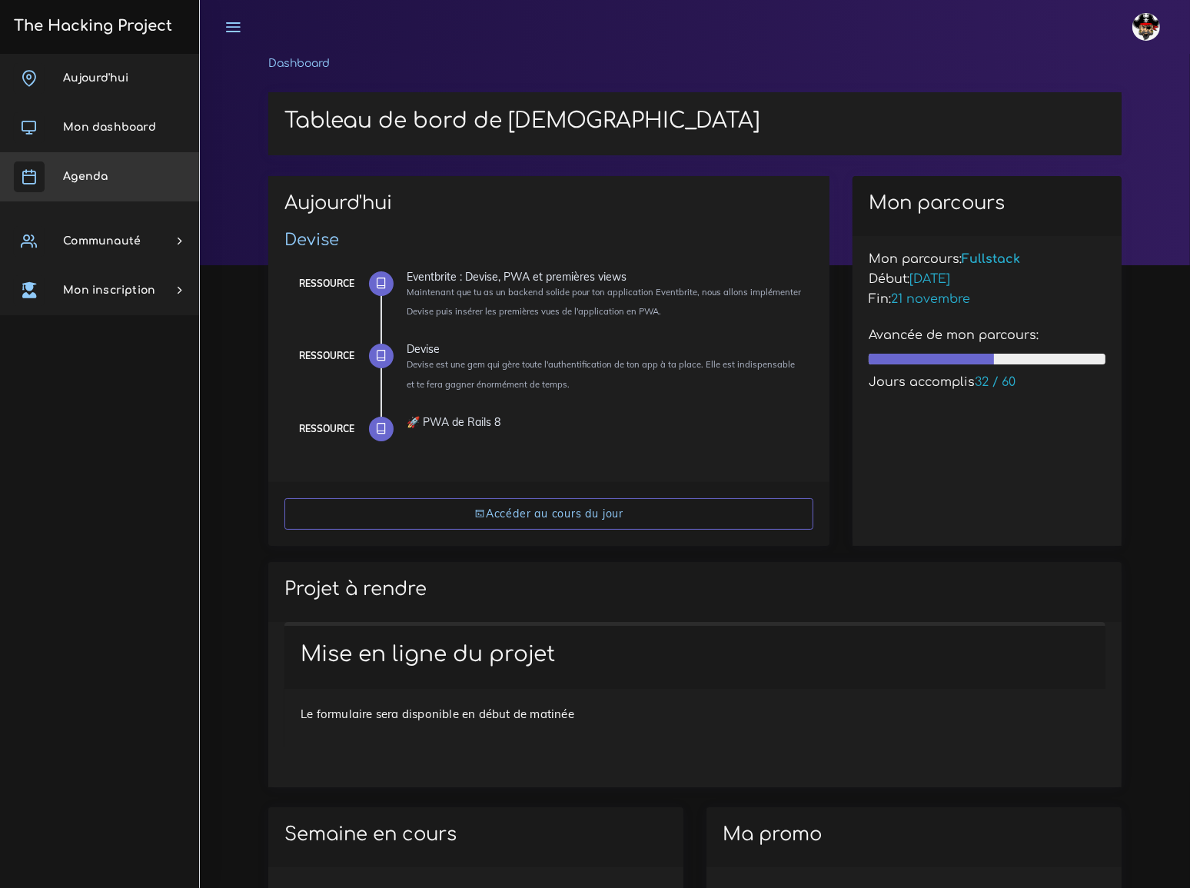
click at [88, 171] on span "Agenda" at bounding box center [85, 177] width 45 height 12
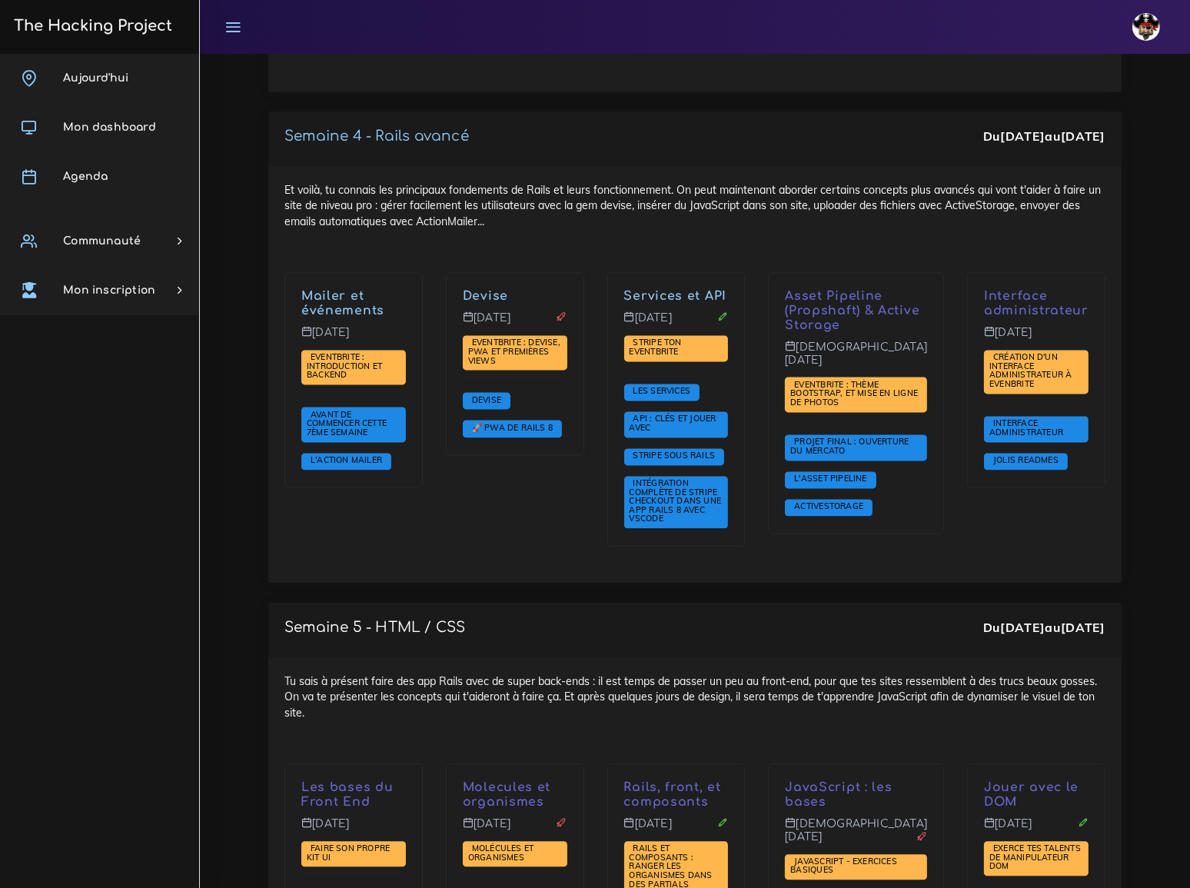
scroll to position [3563, 0]
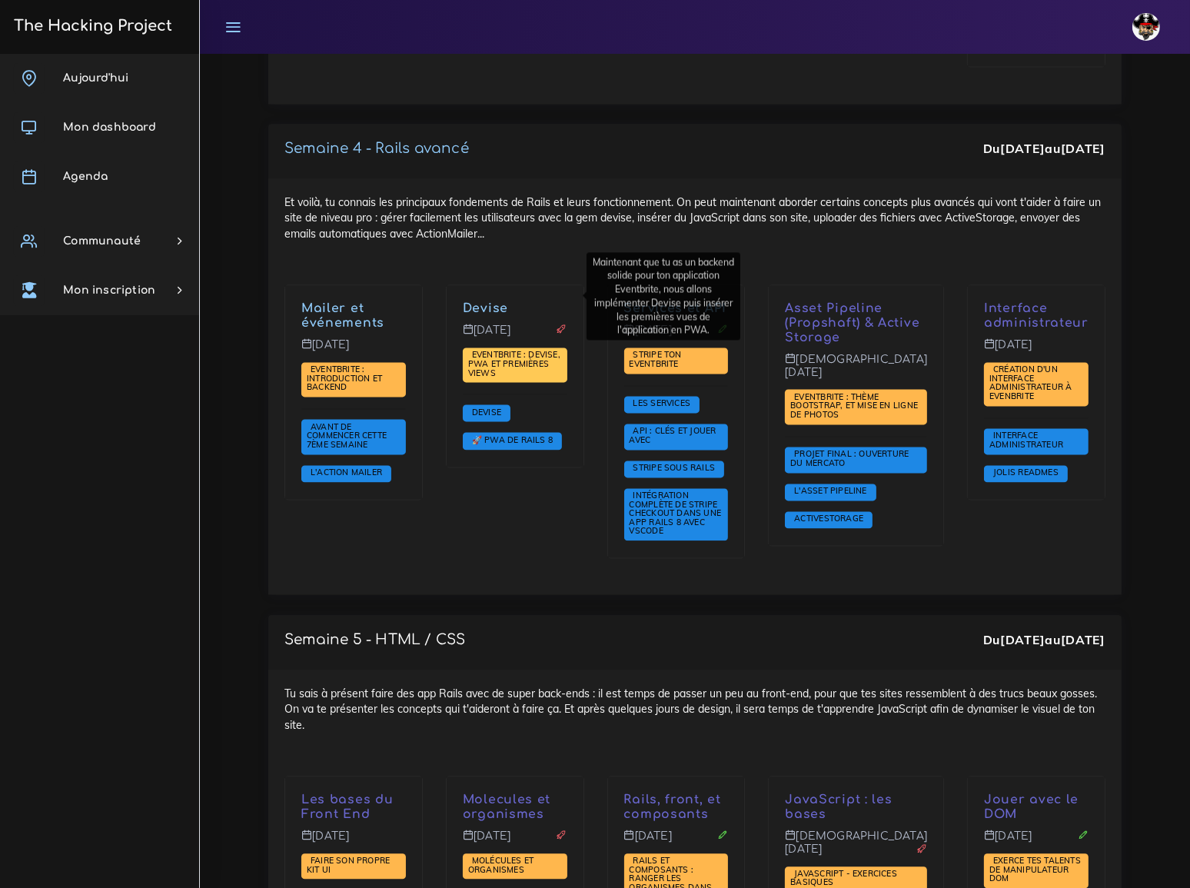
click at [518, 349] on span "Eventbrite : Devise, PWA et premières views" at bounding box center [514, 363] width 92 height 28
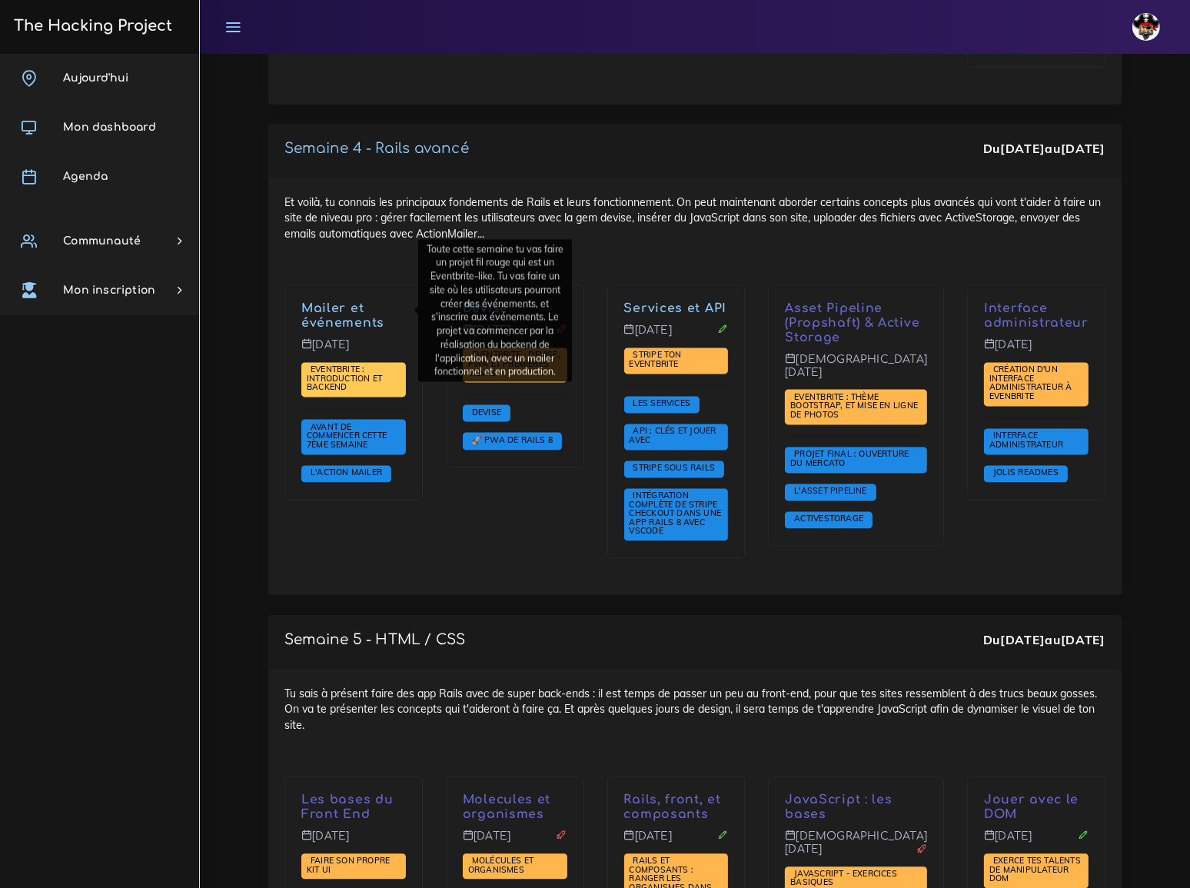
click at [352, 363] on span "Eventbrite : introduction et backend" at bounding box center [344, 377] width 75 height 28
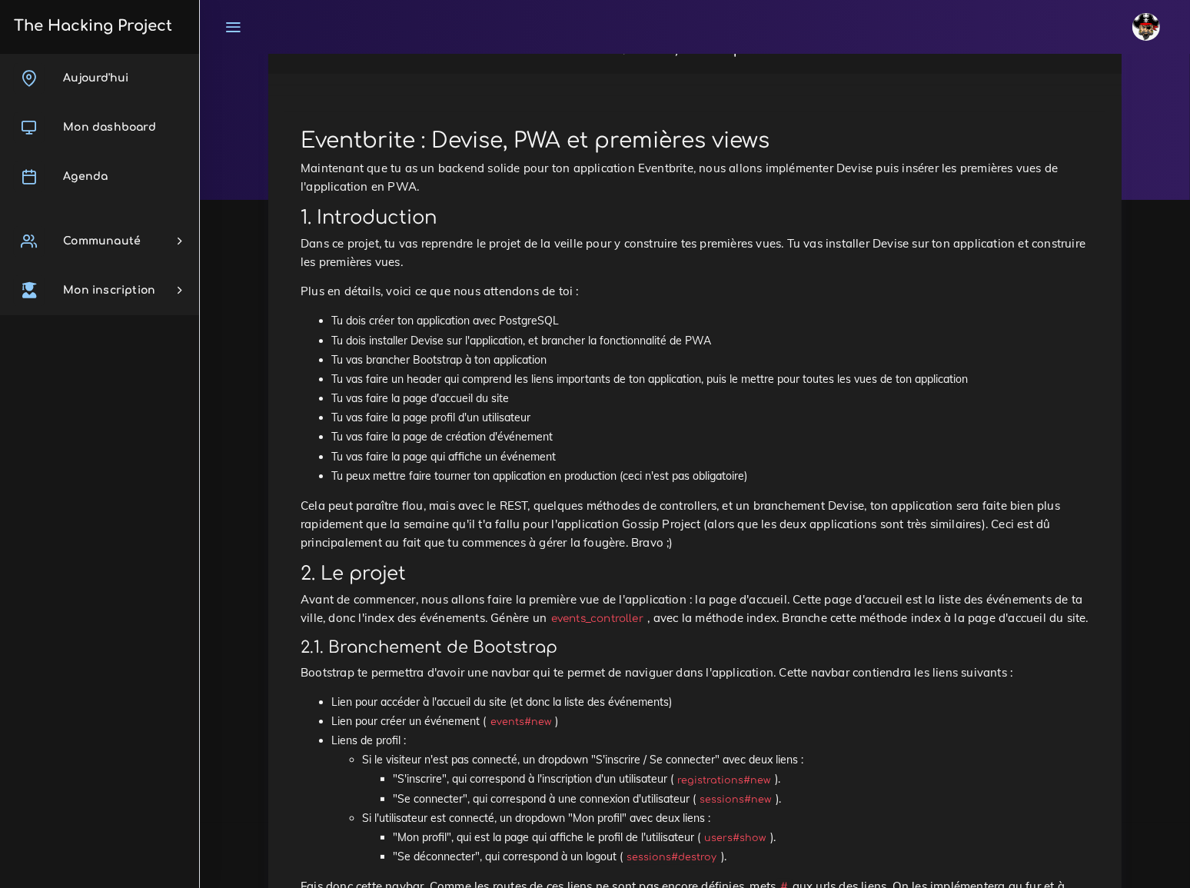
scroll to position [69, 0]
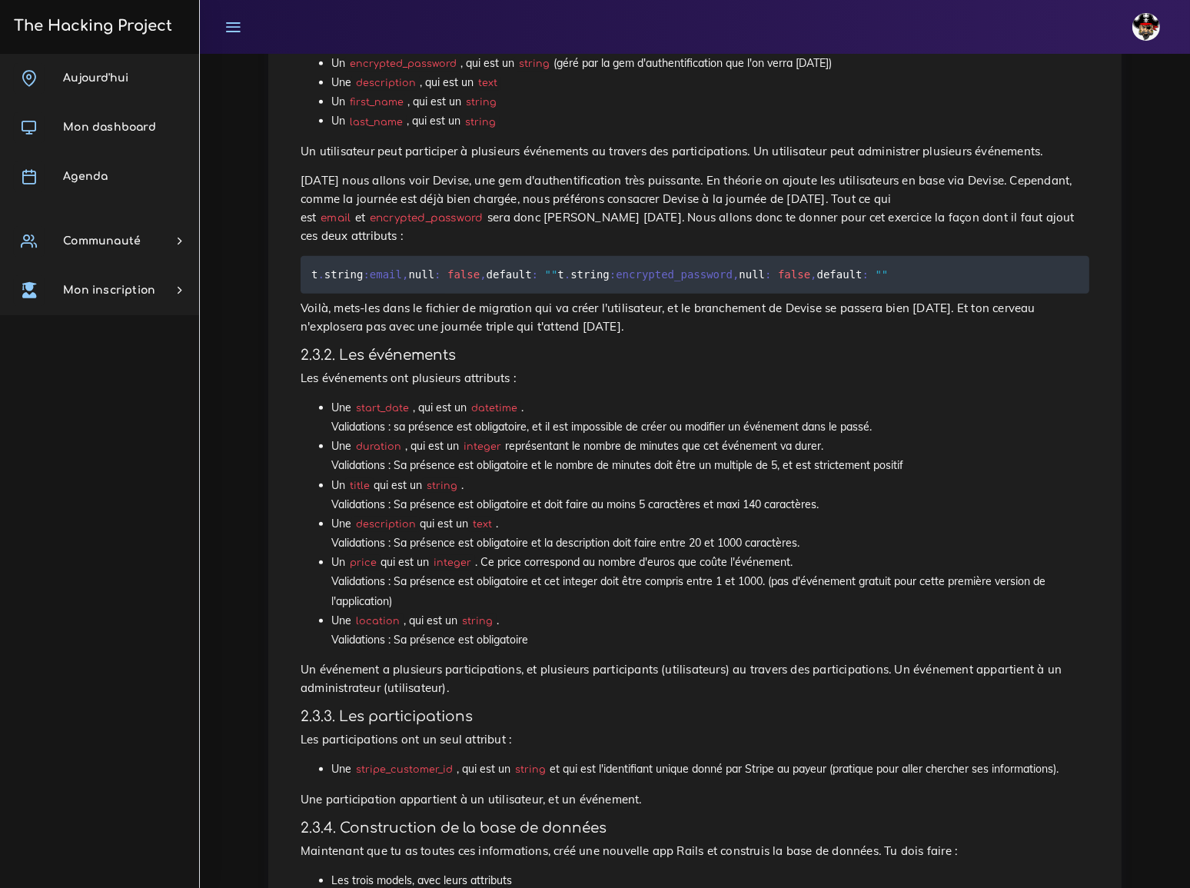
scroll to position [1327, 0]
